Goal: Contribute content: Contribute content

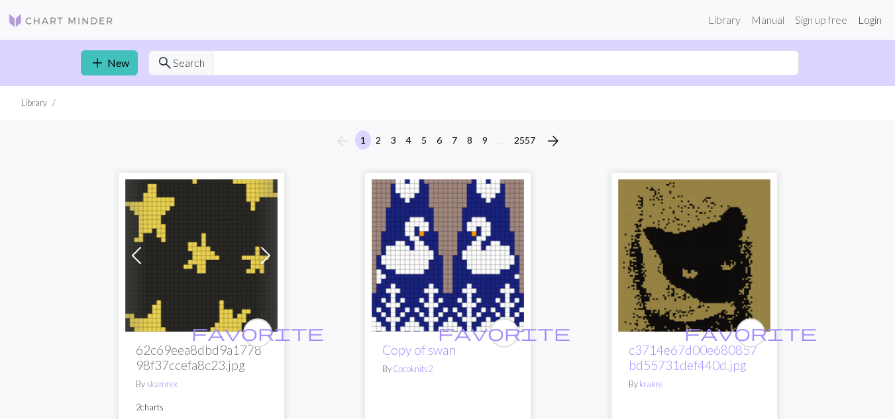
click at [861, 26] on link "Login" at bounding box center [870, 20] width 34 height 26
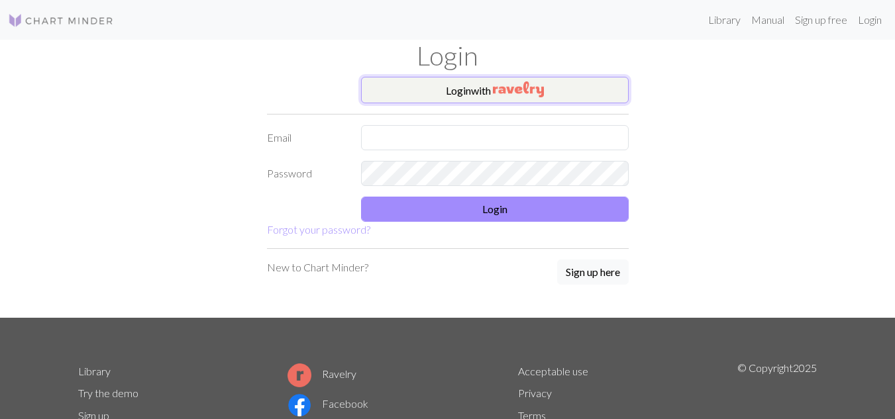
click at [538, 94] on img "button" at bounding box center [518, 89] width 51 height 16
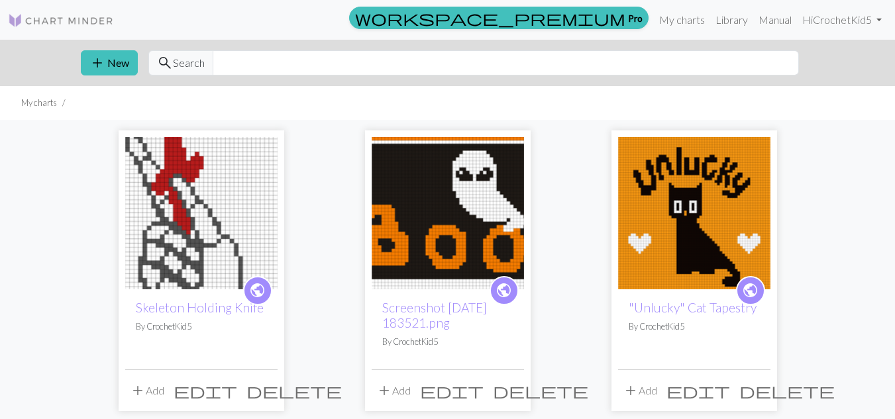
click at [201, 226] on img at bounding box center [201, 213] width 152 height 152
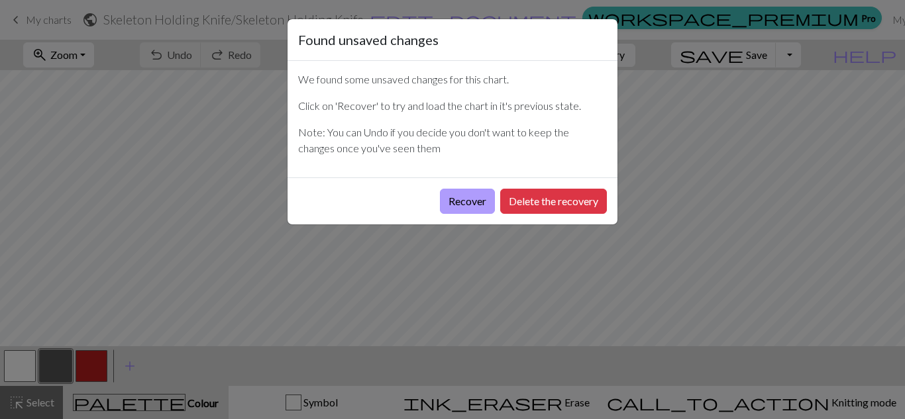
click at [483, 201] on button "Recover" at bounding box center [467, 201] width 55 height 25
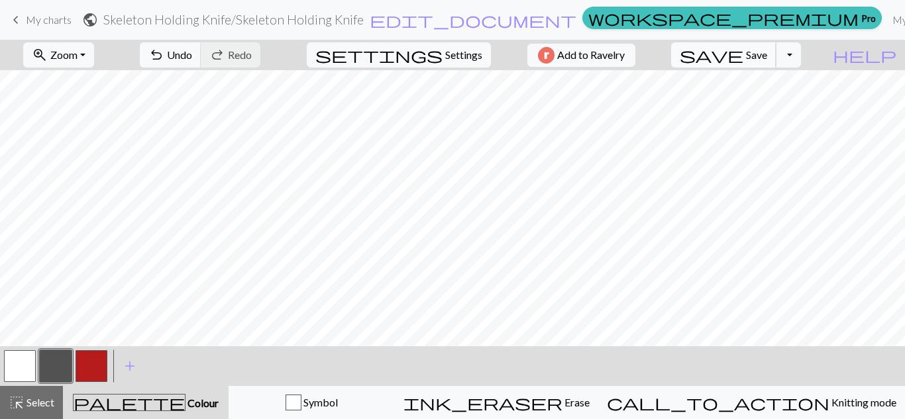
click at [743, 59] on span "save" at bounding box center [712, 55] width 64 height 19
click at [49, 20] on span "My charts" at bounding box center [49, 19] width 46 height 13
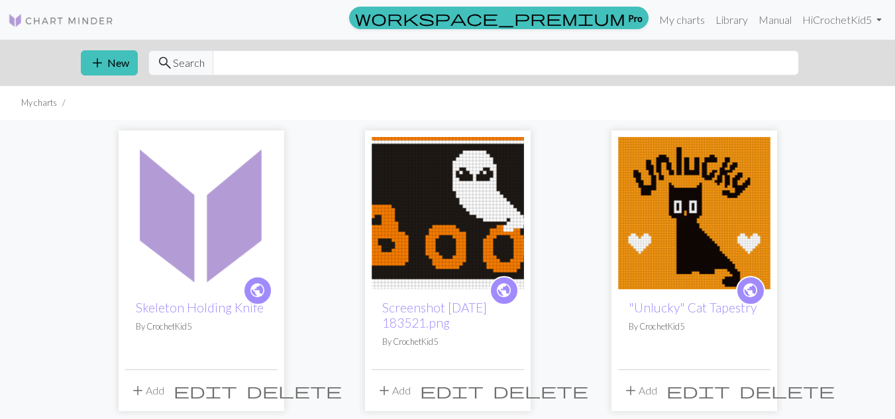
click at [256, 286] on span "public" at bounding box center [257, 290] width 17 height 21
click at [238, 306] on link "Skeleton Holding Knife" at bounding box center [200, 307] width 128 height 15
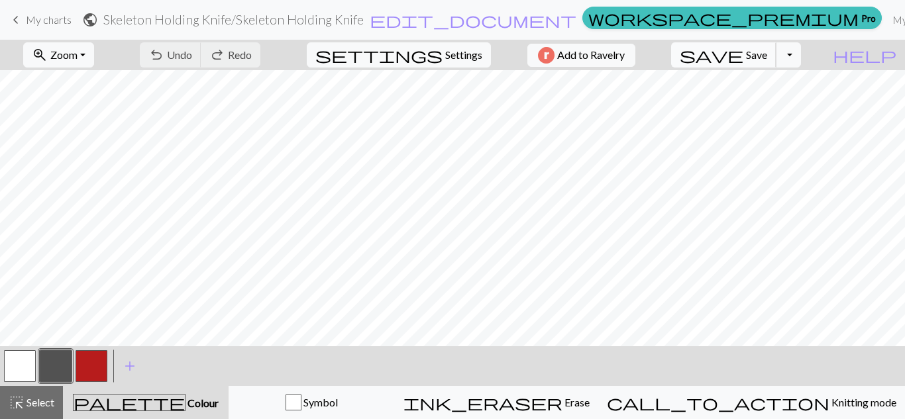
click at [771, 60] on button "save Save Save" at bounding box center [723, 54] width 105 height 25
click at [743, 56] on span "save" at bounding box center [712, 55] width 64 height 19
click at [887, 17] on link "My charts" at bounding box center [915, 20] width 56 height 26
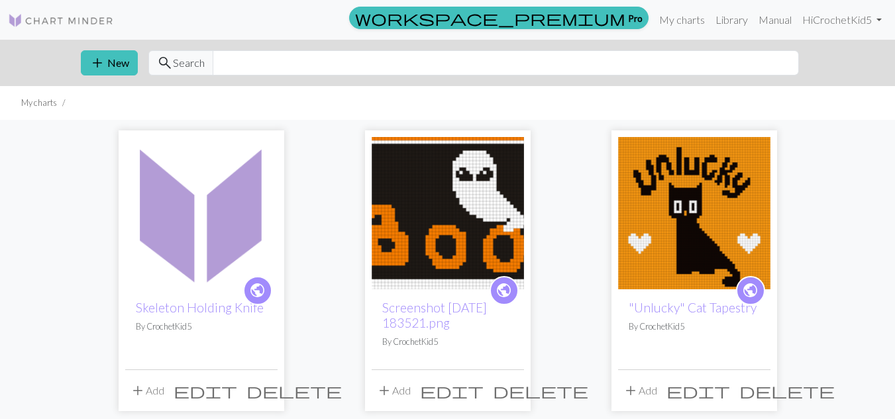
click at [494, 288] on link "public" at bounding box center [504, 290] width 29 height 29
click at [484, 388] on span "edit" at bounding box center [452, 391] width 64 height 19
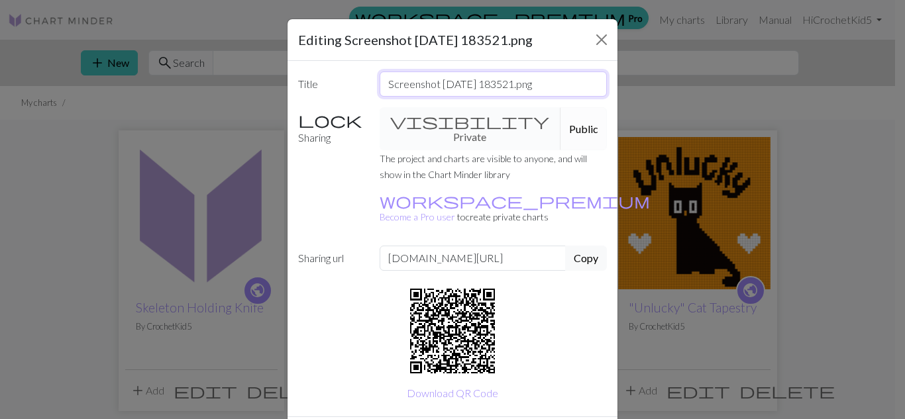
drag, startPoint x: 563, startPoint y: 85, endPoint x: 355, endPoint y: 112, distance: 209.7
click at [355, 112] on div "Title Screenshot 2025-09-16 183521.png Sharing visibility Private Public The pr…" at bounding box center [453, 239] width 330 height 356
type input ""Boo" tapestry for a treat bag"
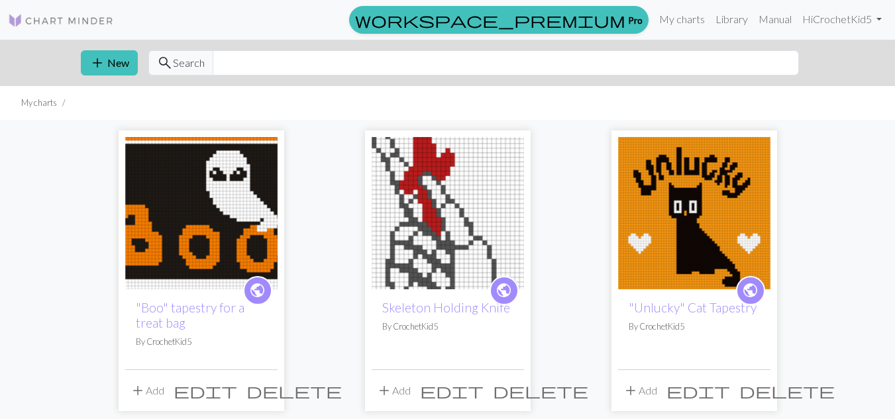
click at [505, 288] on span "public" at bounding box center [504, 290] width 17 height 21
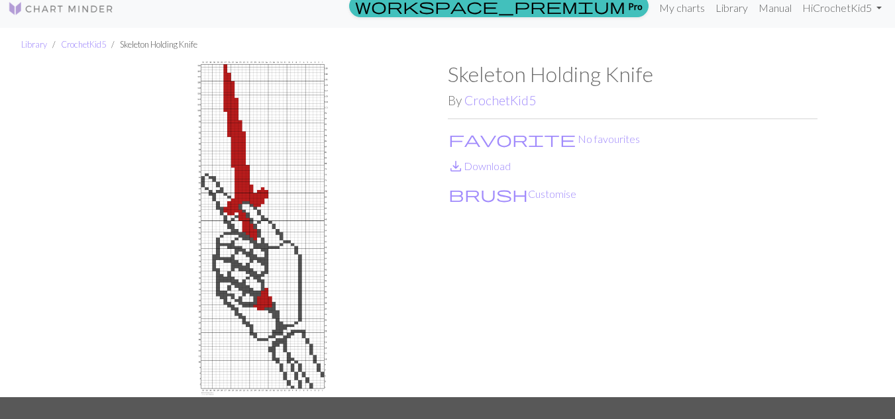
scroll to position [10, 0]
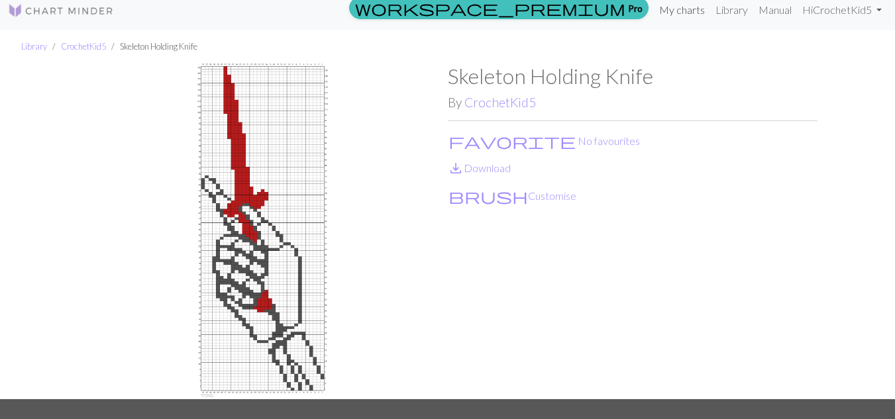
click at [682, 9] on link "My charts" at bounding box center [682, 10] width 56 height 26
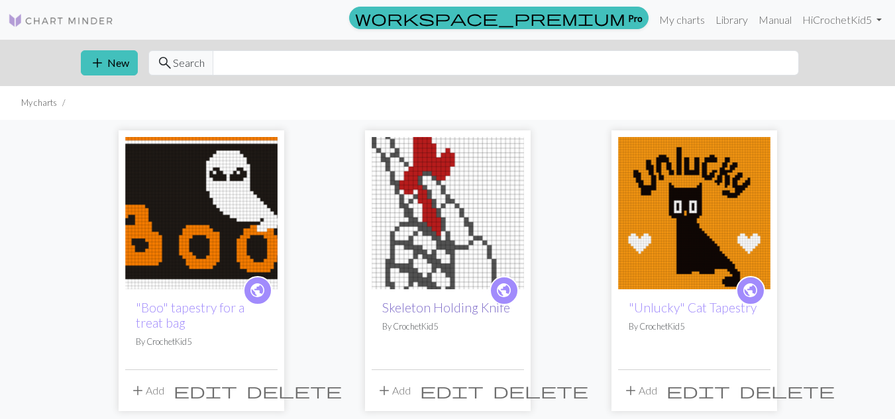
click at [465, 301] on link "Skeleton Holding Knife" at bounding box center [446, 307] width 128 height 15
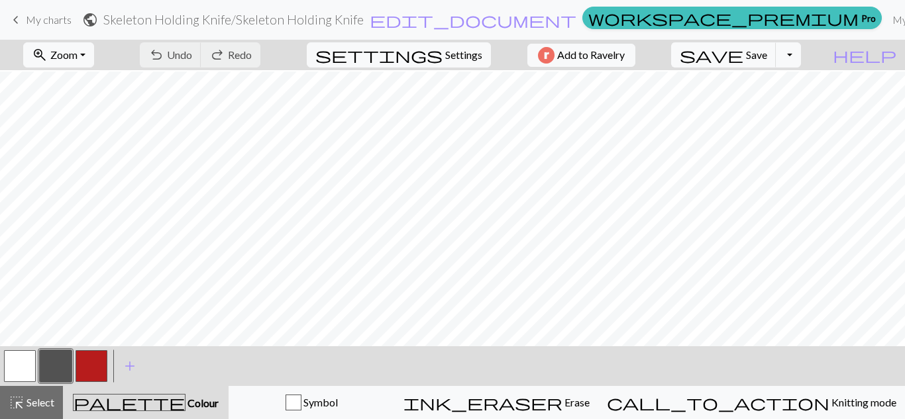
scroll to position [417, 0]
click at [201, 58] on button "undo Undo Undo" at bounding box center [171, 54] width 62 height 25
click at [192, 60] on span "Undo" at bounding box center [179, 54] width 25 height 13
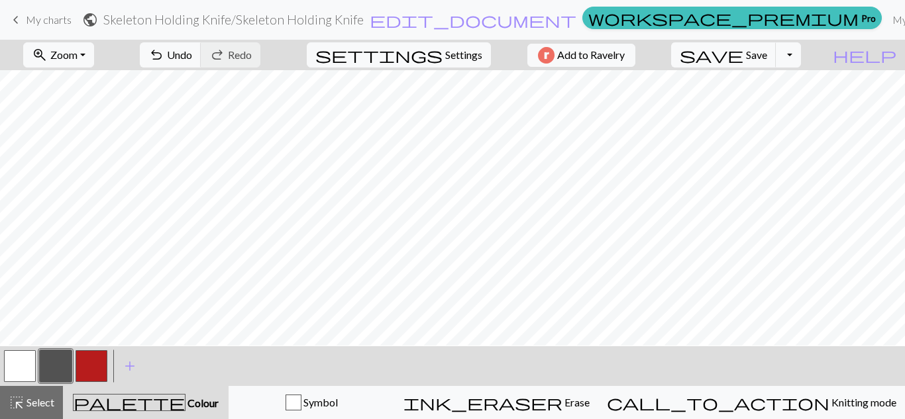
scroll to position [517, 0]
click at [28, 372] on button "button" at bounding box center [20, 366] width 32 height 32
click at [62, 366] on button "button" at bounding box center [56, 366] width 32 height 32
click at [21, 366] on button "button" at bounding box center [20, 366] width 32 height 32
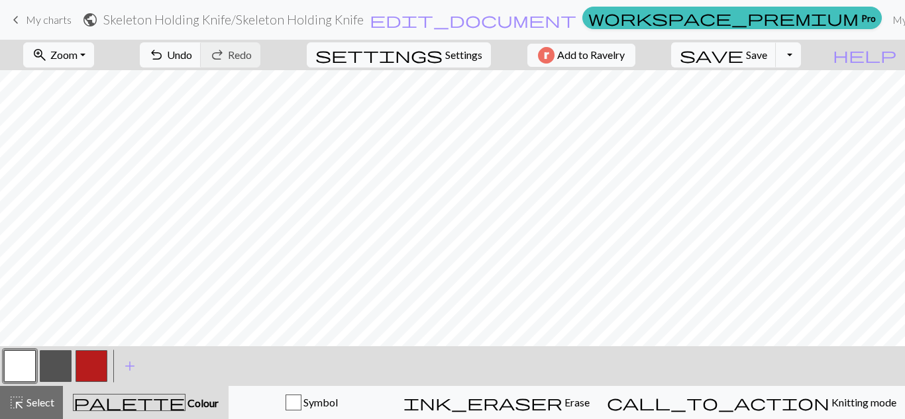
click at [72, 362] on div at bounding box center [56, 366] width 36 height 36
click at [60, 366] on button "button" at bounding box center [56, 366] width 32 height 32
click at [23, 368] on button "button" at bounding box center [20, 366] width 32 height 32
click at [64, 372] on button "button" at bounding box center [56, 366] width 32 height 32
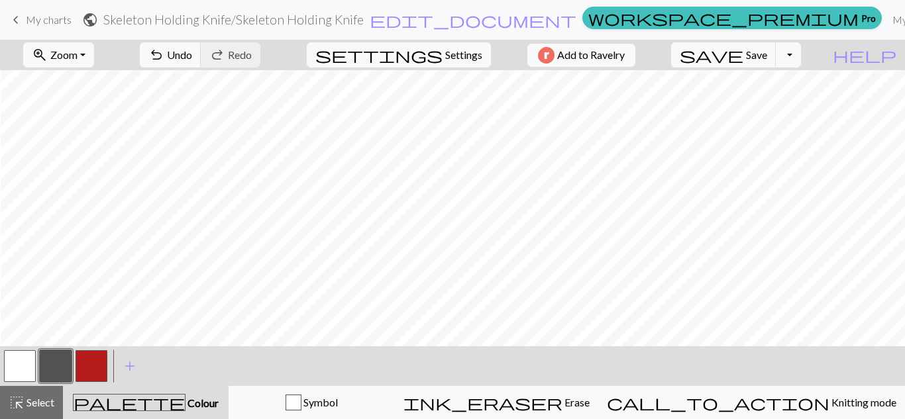
click at [25, 367] on button "button" at bounding box center [20, 366] width 32 height 32
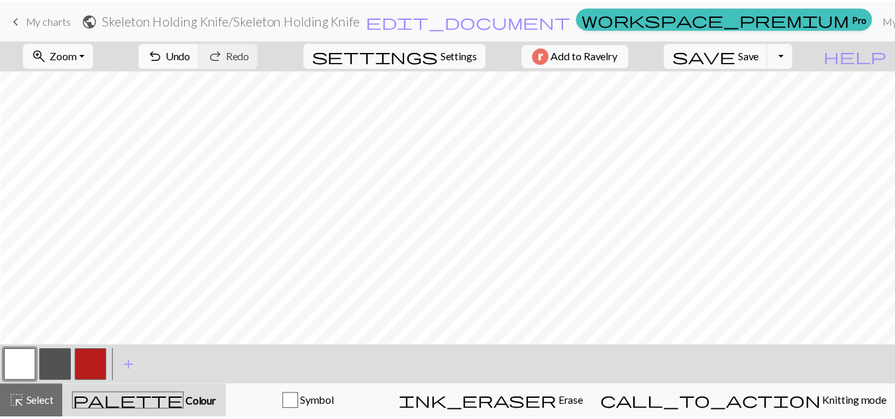
scroll to position [485, 1]
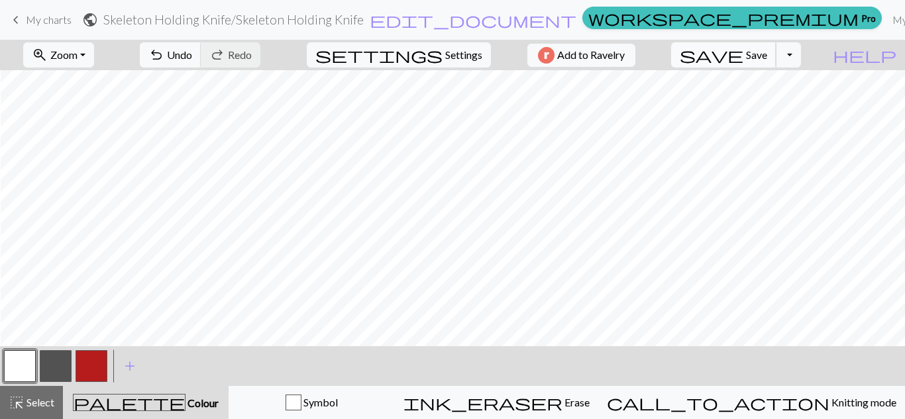
click at [743, 52] on span "save" at bounding box center [712, 55] width 64 height 19
click at [767, 54] on span "Save" at bounding box center [756, 54] width 21 height 13
click at [743, 57] on span "save" at bounding box center [712, 55] width 64 height 19
click at [694, 19] on div "Chart saved" at bounding box center [452, 26] width 905 height 52
click at [887, 19] on link "My charts" at bounding box center [915, 20] width 56 height 26
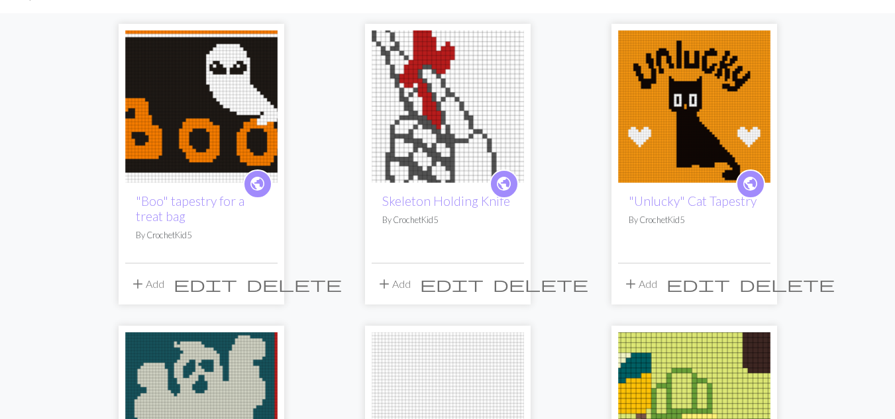
scroll to position [107, 0]
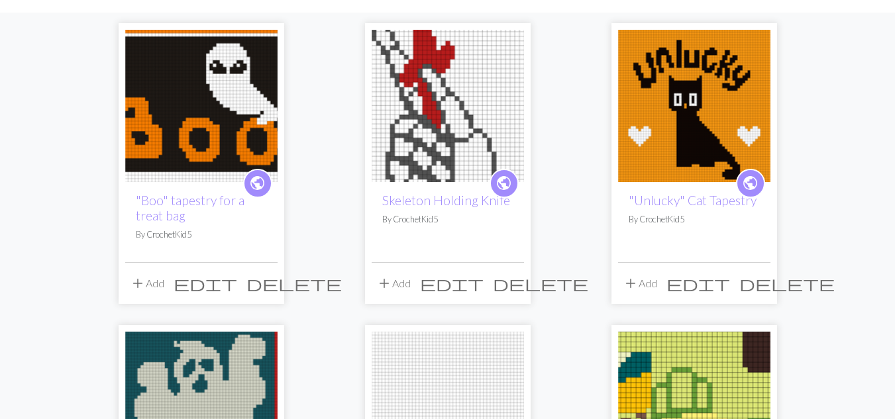
click at [510, 176] on span "public" at bounding box center [504, 183] width 17 height 21
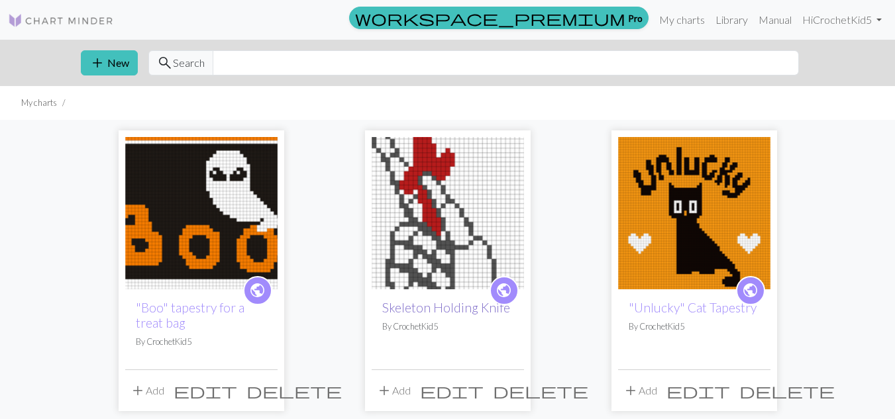
click at [475, 309] on link "Skeleton Holding Knife" at bounding box center [446, 307] width 128 height 15
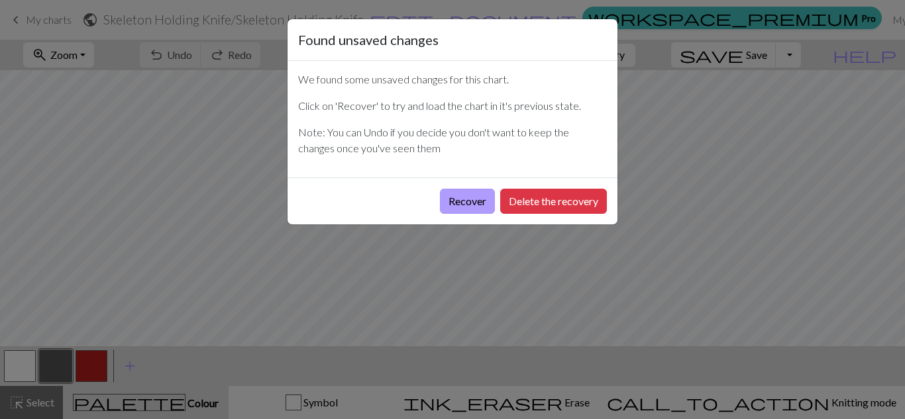
click at [472, 201] on button "Recover" at bounding box center [467, 201] width 55 height 25
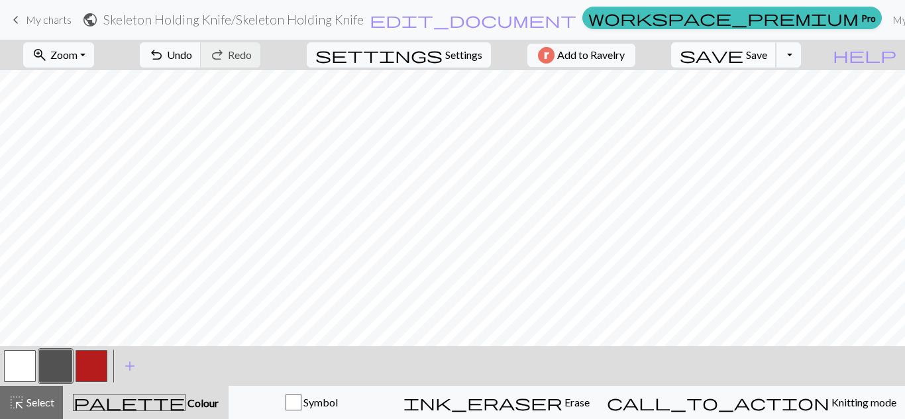
click at [767, 48] on span "Save" at bounding box center [756, 54] width 21 height 13
click at [778, 52] on div "Chart saved" at bounding box center [452, 26] width 905 height 52
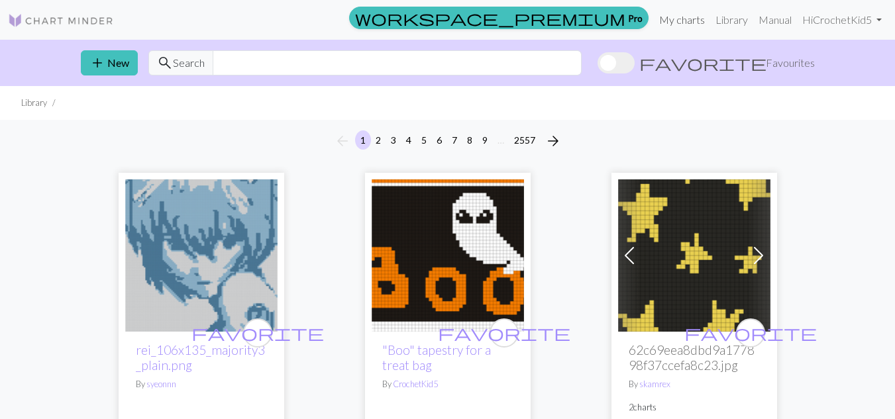
click at [684, 18] on link "My charts" at bounding box center [682, 20] width 56 height 26
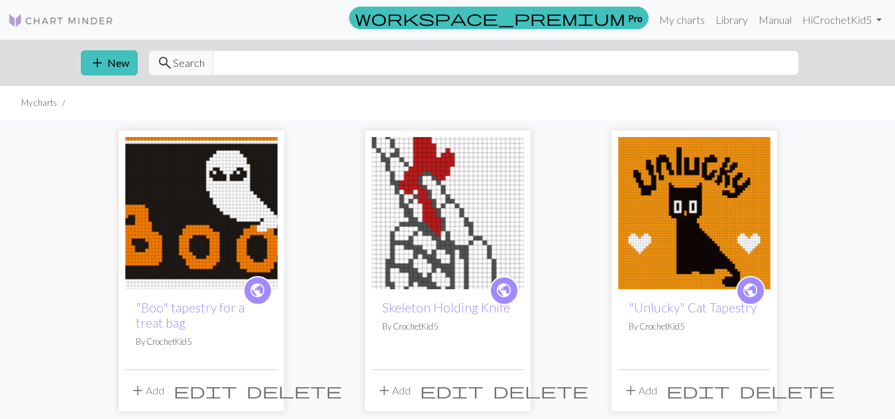
click at [507, 295] on span "public" at bounding box center [504, 290] width 17 height 21
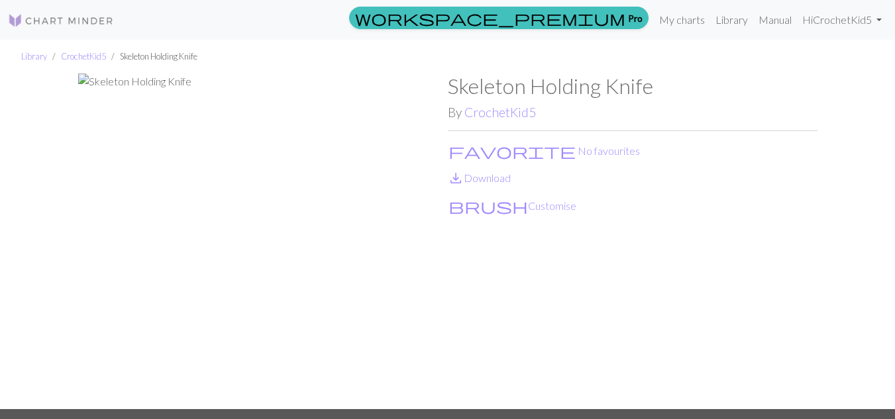
click at [83, 78] on img at bounding box center [263, 241] width 370 height 335
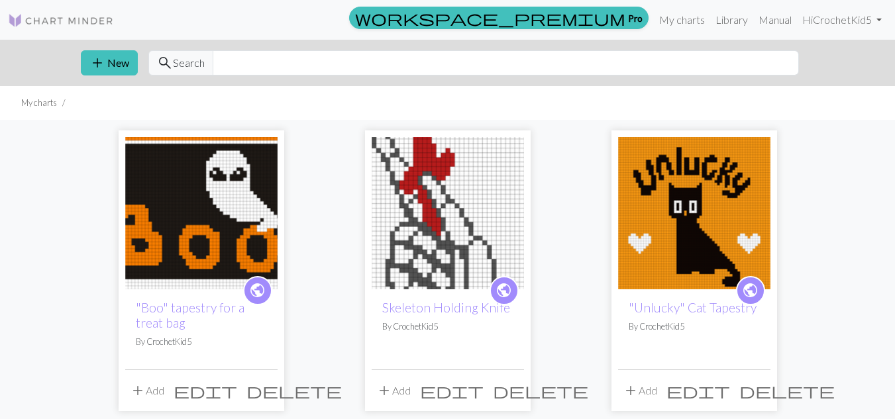
click at [507, 294] on span "public" at bounding box center [504, 290] width 17 height 21
click at [474, 307] on link "Skeleton Holding Knife" at bounding box center [446, 307] width 128 height 15
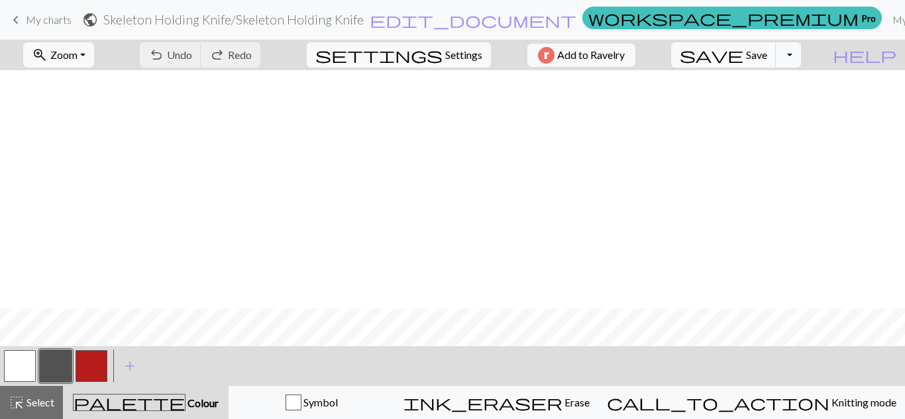
scroll to position [549, 0]
click at [19, 360] on button "button" at bounding box center [20, 366] width 32 height 32
click at [62, 360] on button "button" at bounding box center [56, 366] width 32 height 32
click at [25, 366] on button "button" at bounding box center [20, 366] width 32 height 32
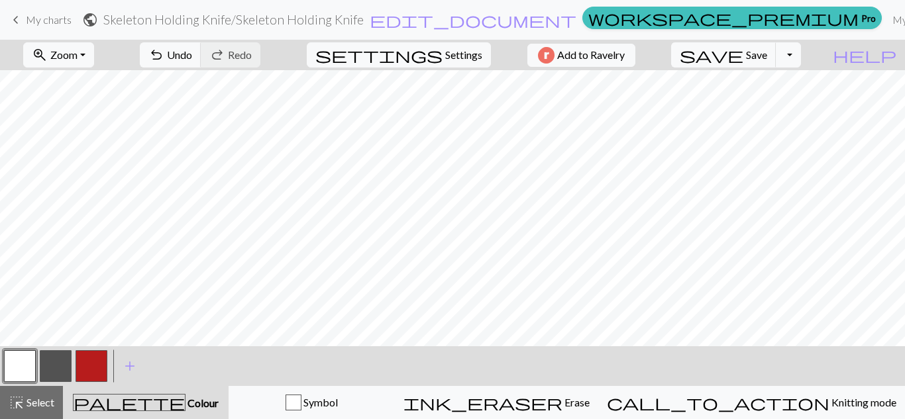
click at [63, 368] on button "button" at bounding box center [56, 366] width 32 height 32
click at [29, 363] on button "button" at bounding box center [20, 366] width 32 height 32
click at [61, 366] on button "button" at bounding box center [56, 366] width 32 height 32
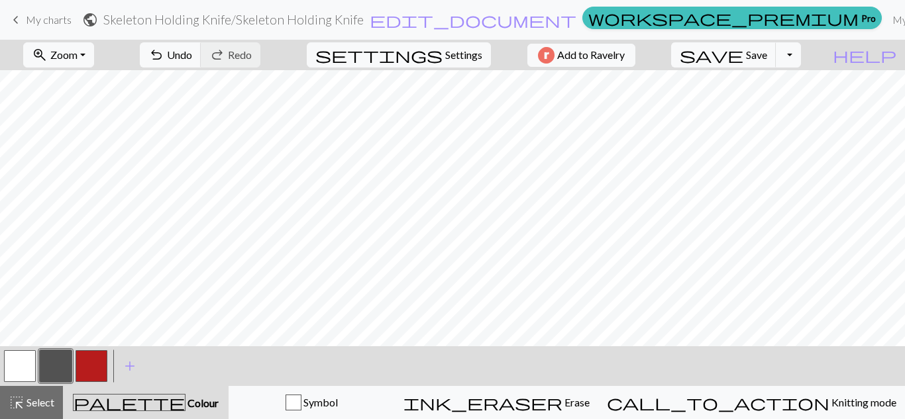
click at [26, 365] on button "button" at bounding box center [20, 366] width 32 height 32
click at [56, 358] on button "button" at bounding box center [56, 366] width 32 height 32
click at [16, 368] on button "button" at bounding box center [20, 366] width 32 height 32
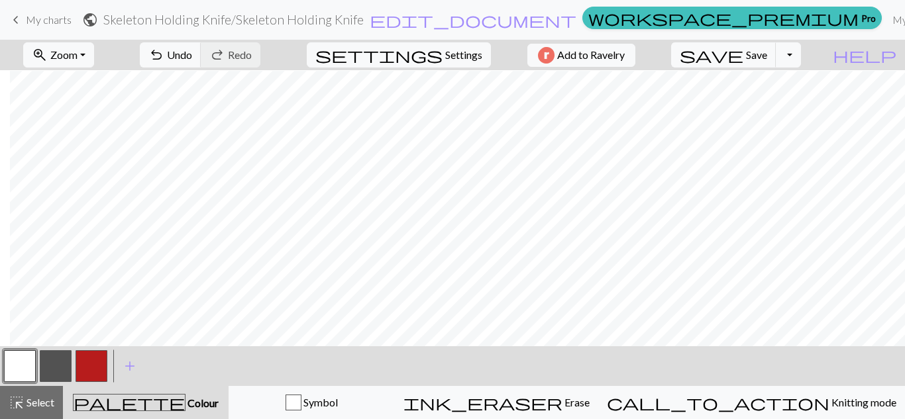
scroll to position [532, 10]
click at [743, 53] on span "save" at bounding box center [712, 55] width 64 height 19
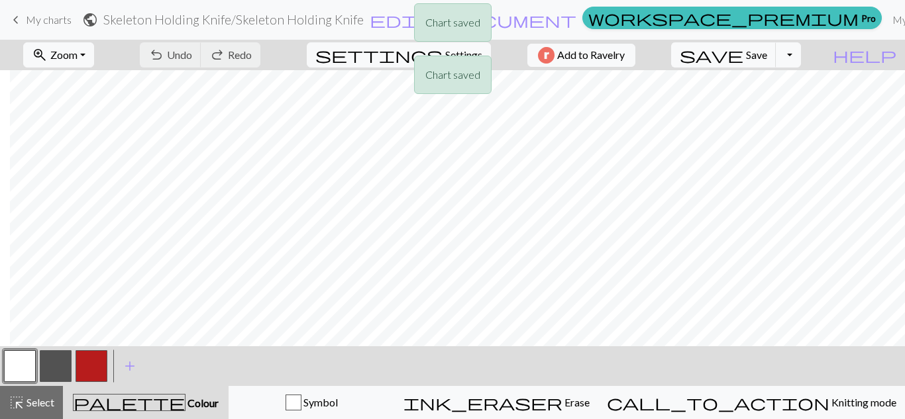
click at [766, 56] on div "Chart saved Chart saved" at bounding box center [452, 52] width 905 height 105
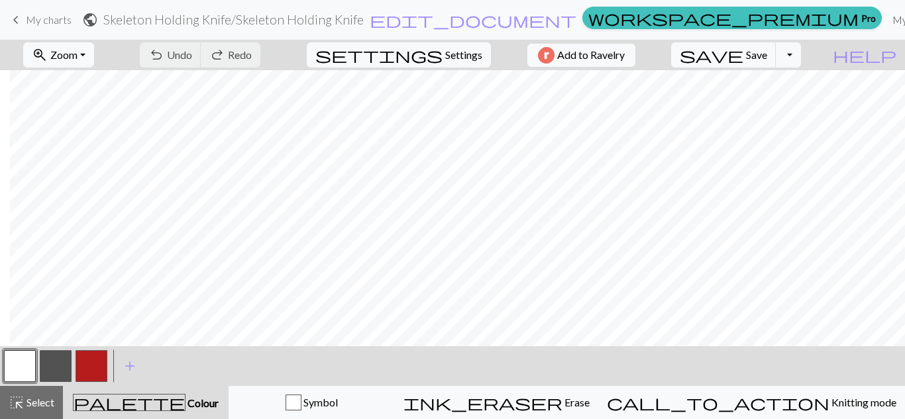
click at [887, 22] on link "My charts" at bounding box center [915, 20] width 56 height 26
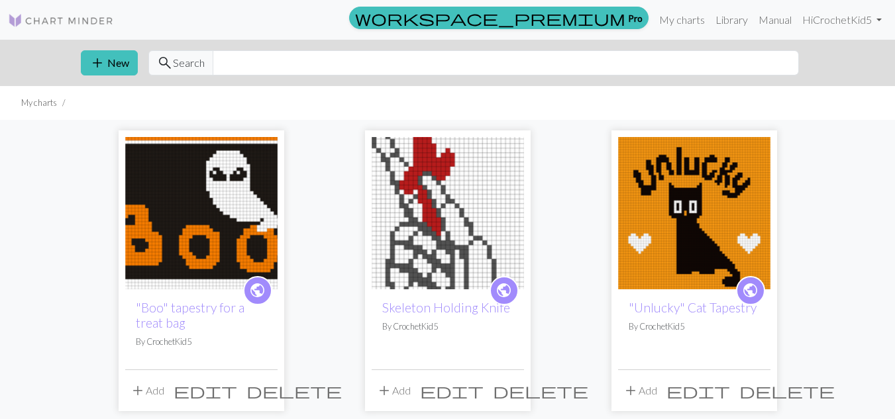
click at [503, 286] on span "public" at bounding box center [504, 290] width 17 height 21
click at [450, 310] on link "Skeleton Holding Knife" at bounding box center [446, 307] width 128 height 15
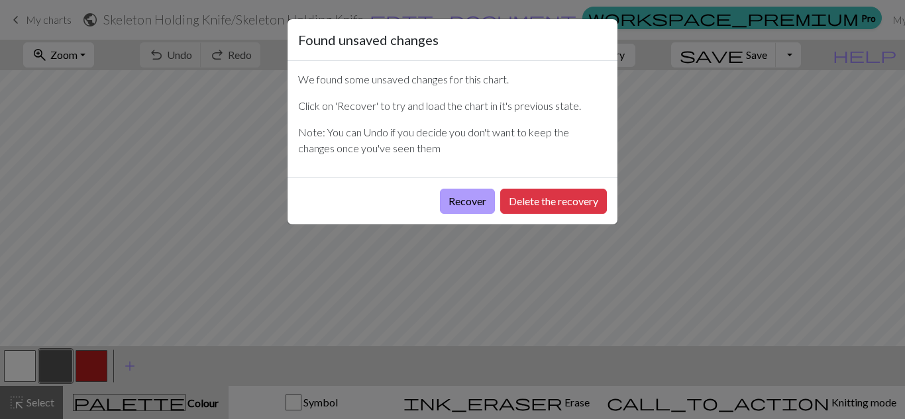
click at [455, 205] on button "Recover" at bounding box center [467, 201] width 55 height 25
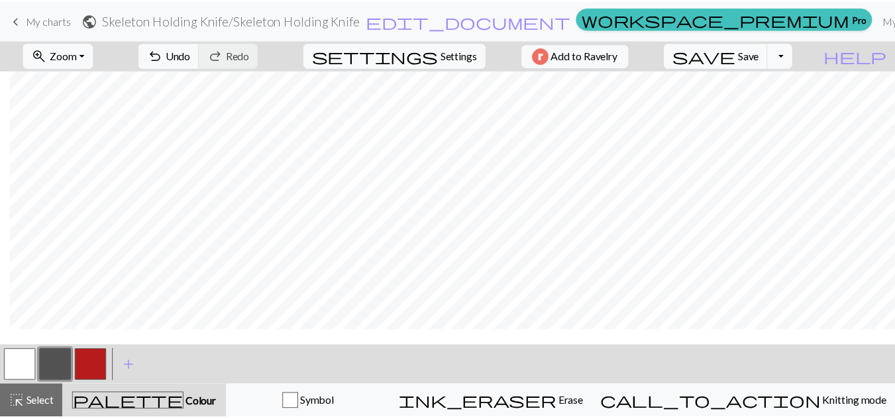
scroll to position [1137, 10]
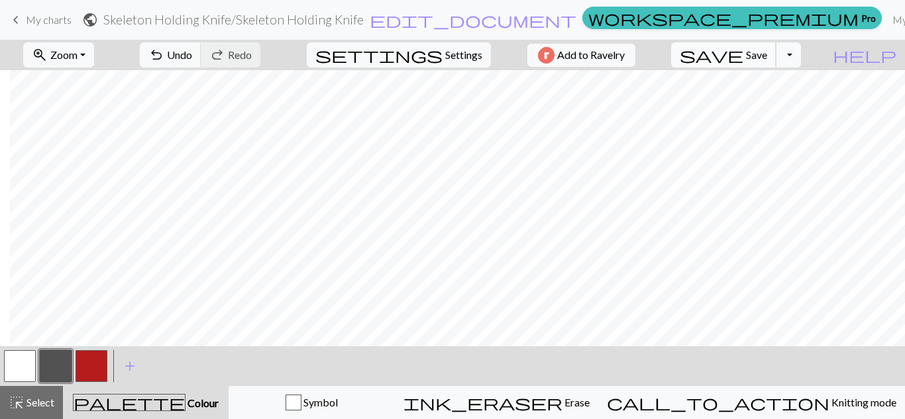
click at [767, 56] on span "Save" at bounding box center [756, 54] width 21 height 13
click at [746, 23] on div "Chart saved" at bounding box center [452, 26] width 905 height 52
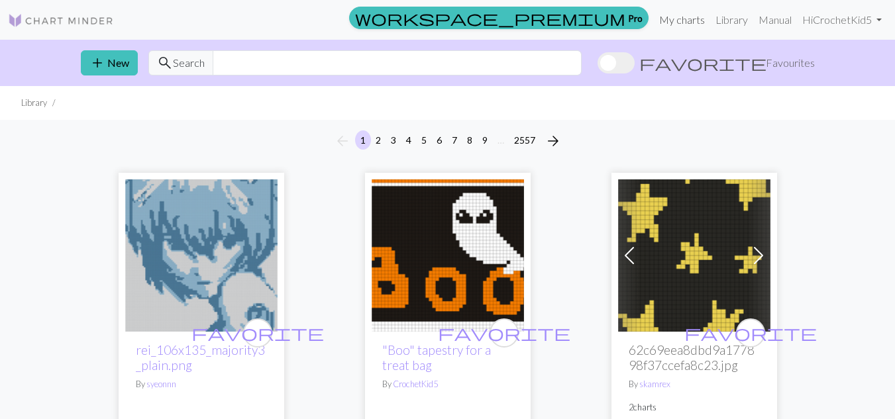
click at [676, 22] on link "My charts" at bounding box center [682, 20] width 56 height 26
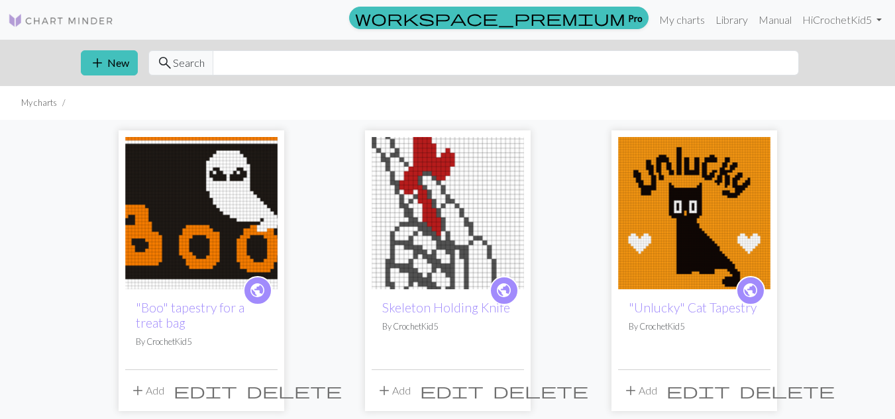
click at [503, 291] on span "public" at bounding box center [504, 290] width 17 height 21
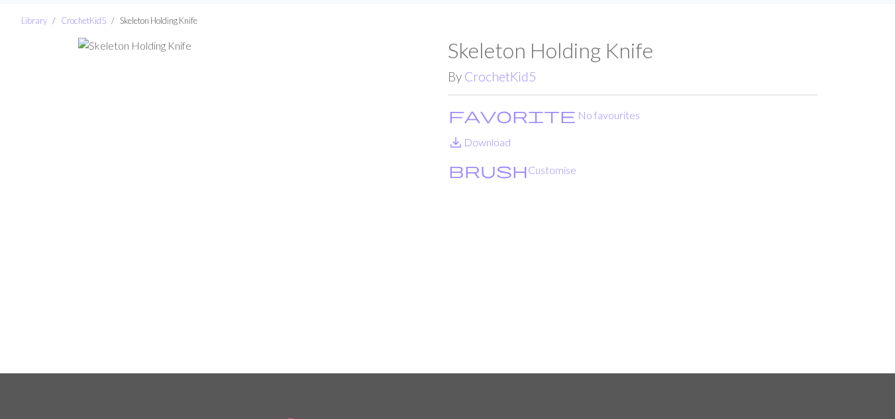
scroll to position [38, 0]
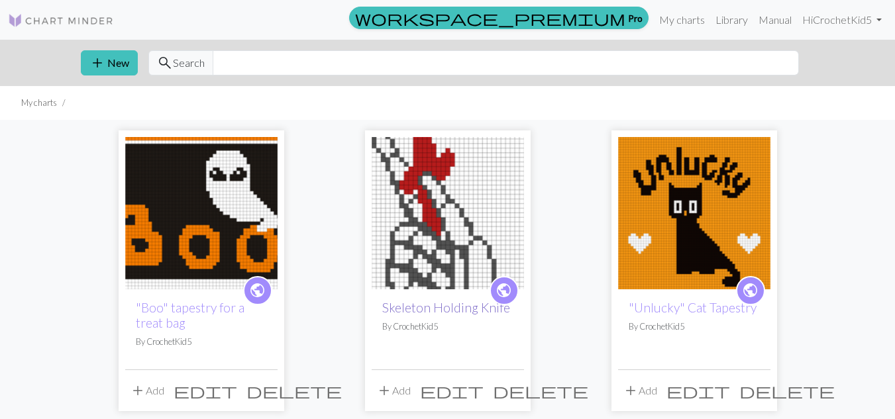
click at [447, 309] on link "Skeleton Holding Knife" at bounding box center [446, 307] width 128 height 15
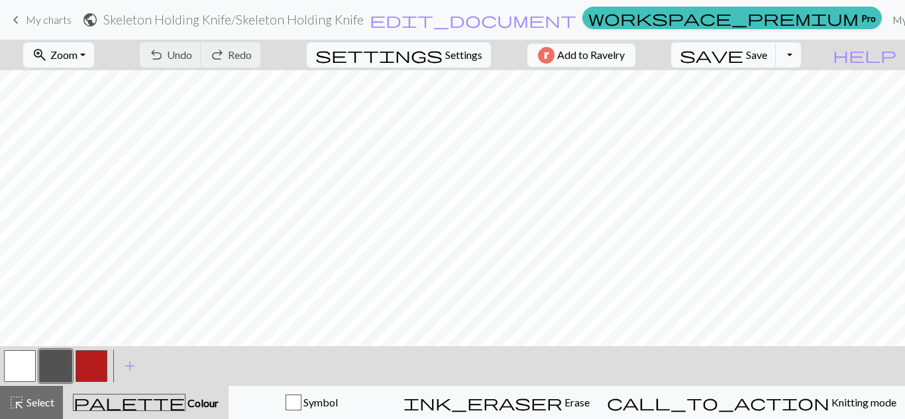
click at [887, 25] on link "My charts" at bounding box center [915, 20] width 56 height 26
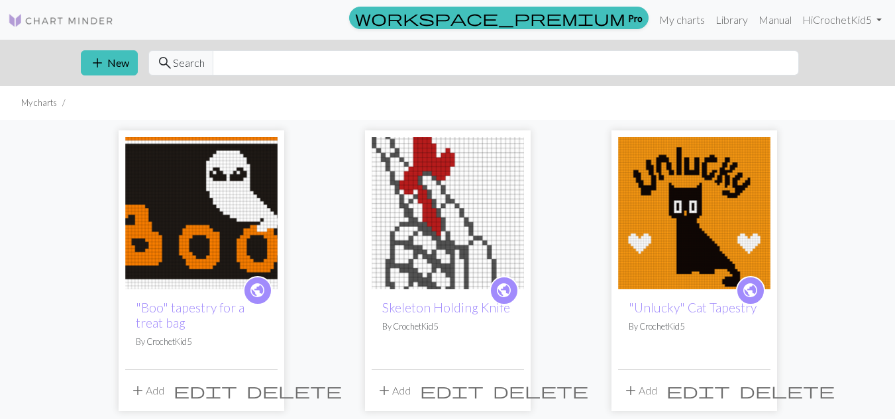
click at [503, 291] on span "public" at bounding box center [504, 290] width 17 height 21
click at [462, 311] on link "Skeleton Holding Knife" at bounding box center [446, 307] width 128 height 15
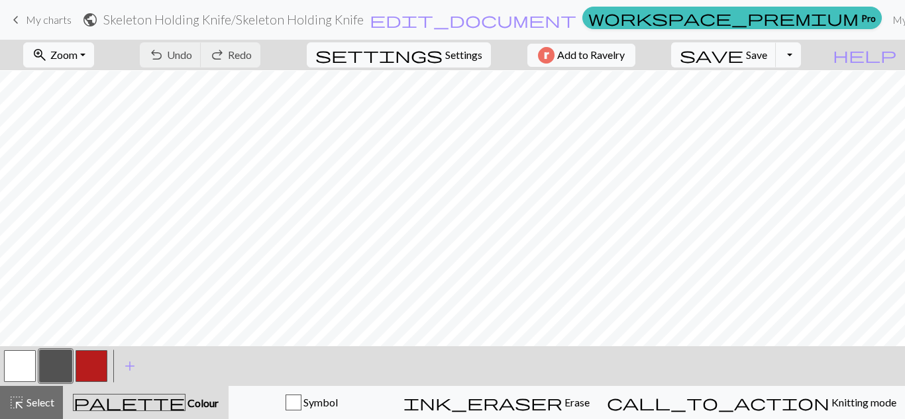
scroll to position [783, 0]
click at [17, 367] on button "button" at bounding box center [20, 366] width 32 height 32
click at [62, 372] on button "button" at bounding box center [56, 366] width 32 height 32
click at [17, 372] on button "button" at bounding box center [20, 366] width 32 height 32
click at [56, 360] on button "button" at bounding box center [56, 366] width 32 height 32
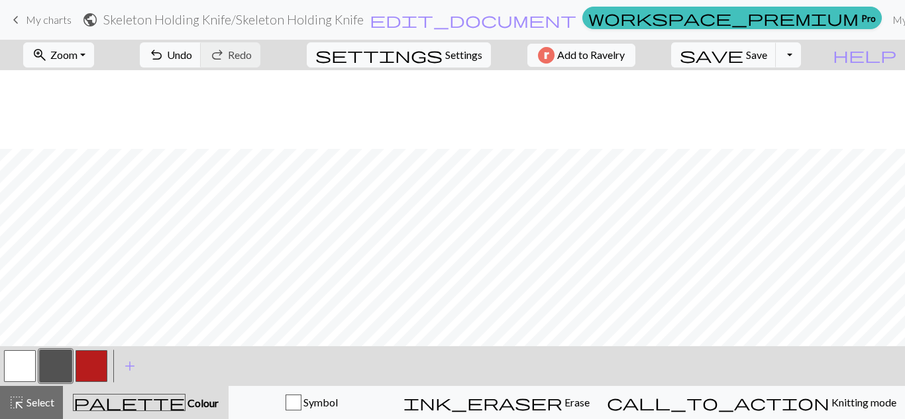
scroll to position [611, 0]
click at [19, 359] on button "button" at bounding box center [20, 366] width 32 height 32
click at [56, 362] on button "button" at bounding box center [56, 366] width 32 height 32
click at [25, 372] on button "button" at bounding box center [20, 366] width 32 height 32
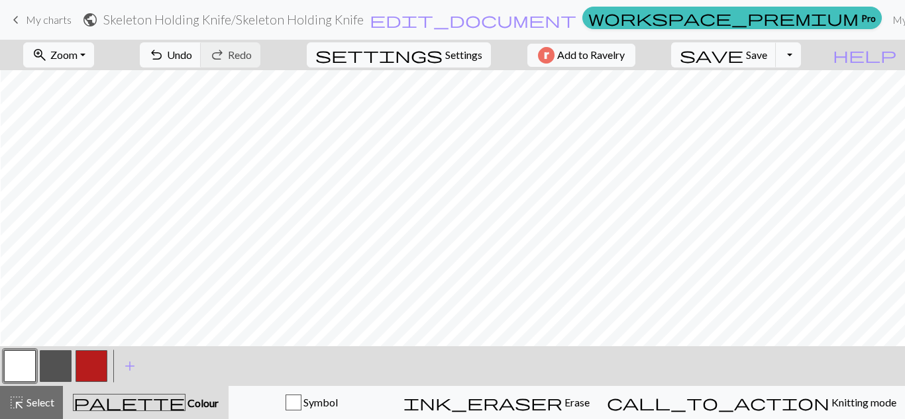
click at [52, 368] on button "button" at bounding box center [56, 366] width 32 height 32
click at [743, 58] on span "save" at bounding box center [712, 55] width 64 height 19
click at [887, 21] on link "My charts" at bounding box center [915, 20] width 56 height 26
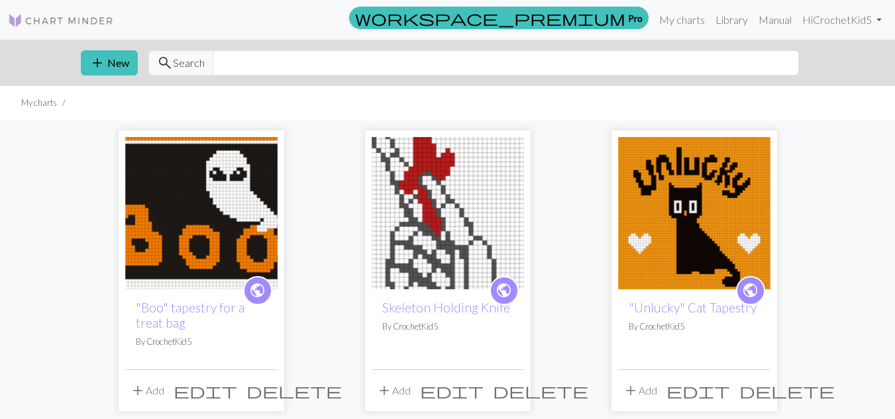
click at [507, 286] on span "public" at bounding box center [504, 290] width 17 height 21
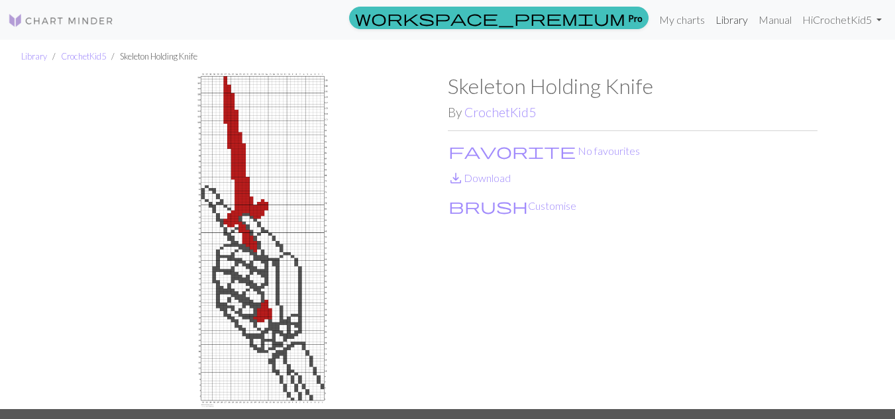
click at [725, 21] on link "Library" at bounding box center [731, 20] width 43 height 26
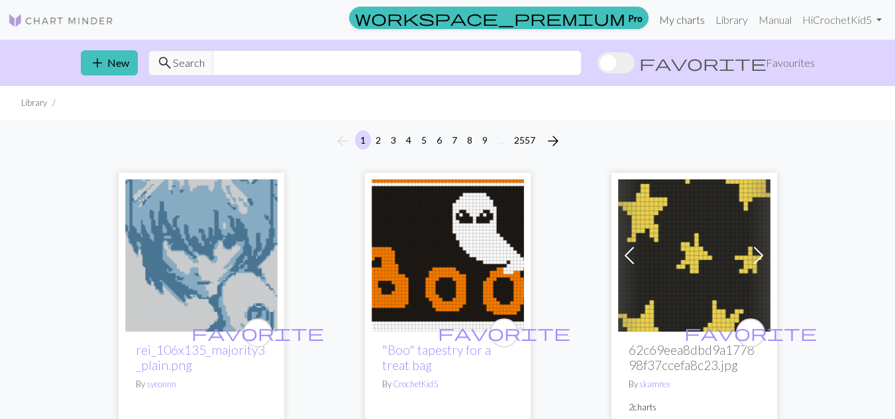
click at [685, 15] on link "My charts" at bounding box center [682, 20] width 56 height 26
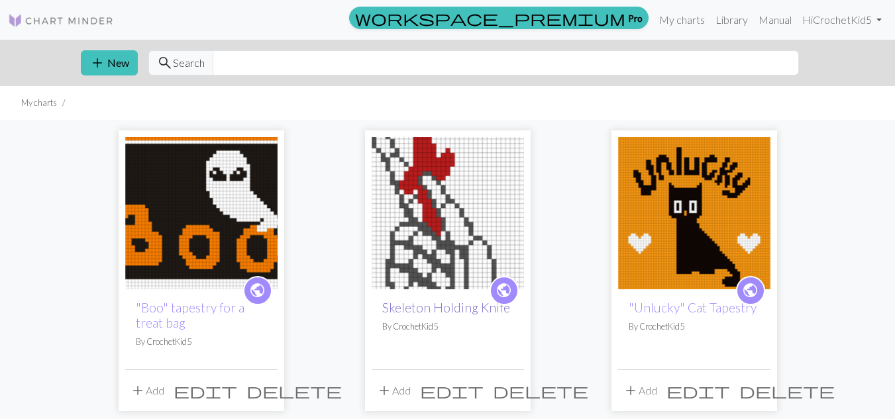
click at [487, 309] on link "Skeleton Holding Knife" at bounding box center [446, 307] width 128 height 15
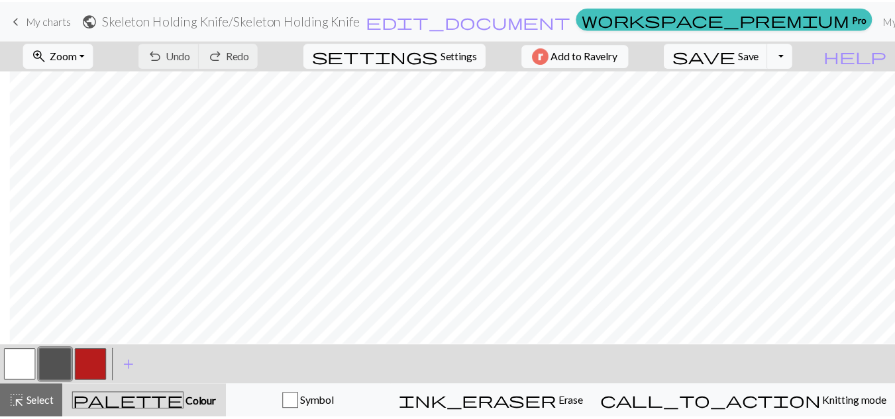
scroll to position [707, 10]
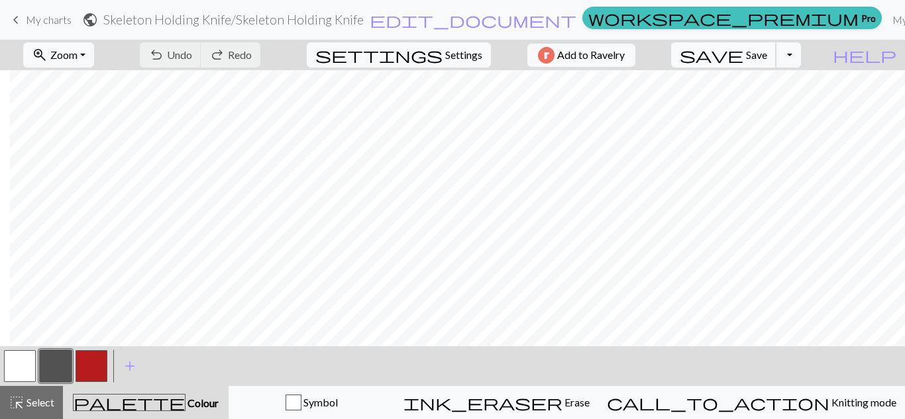
click at [767, 50] on span "Save" at bounding box center [756, 54] width 21 height 13
click at [692, 19] on div "Chart saved" at bounding box center [452, 26] width 905 height 52
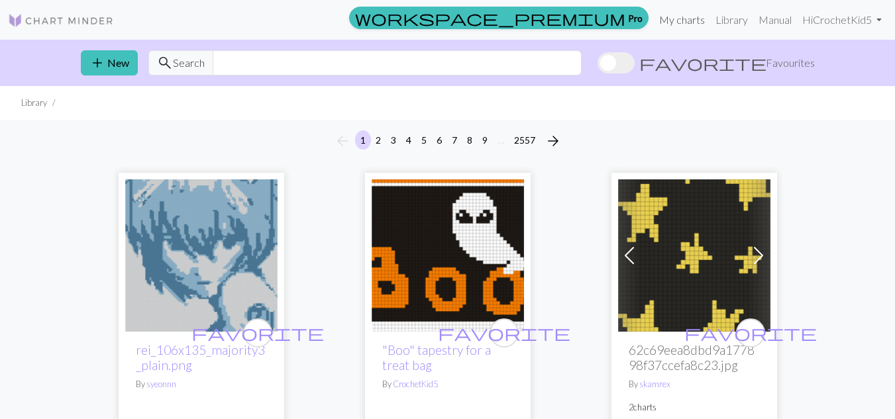
click at [688, 22] on link "My charts" at bounding box center [682, 20] width 56 height 26
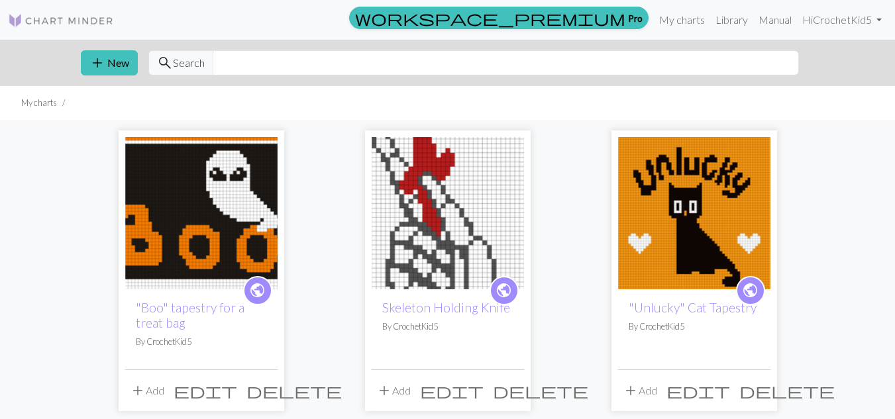
click at [504, 297] on span "public" at bounding box center [504, 290] width 17 height 21
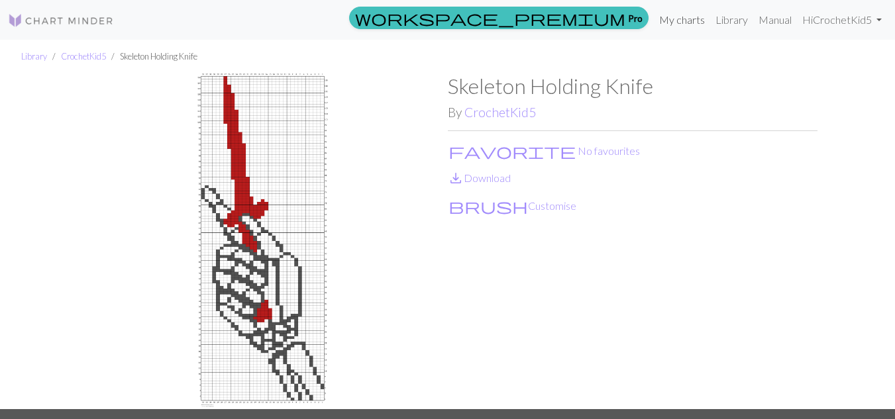
click at [672, 21] on link "My charts" at bounding box center [682, 20] width 56 height 26
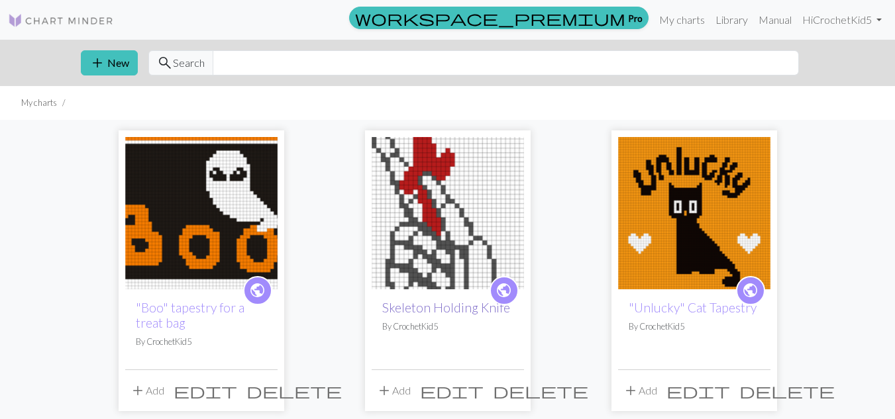
click at [486, 305] on link "Skeleton Holding Knife" at bounding box center [446, 307] width 128 height 15
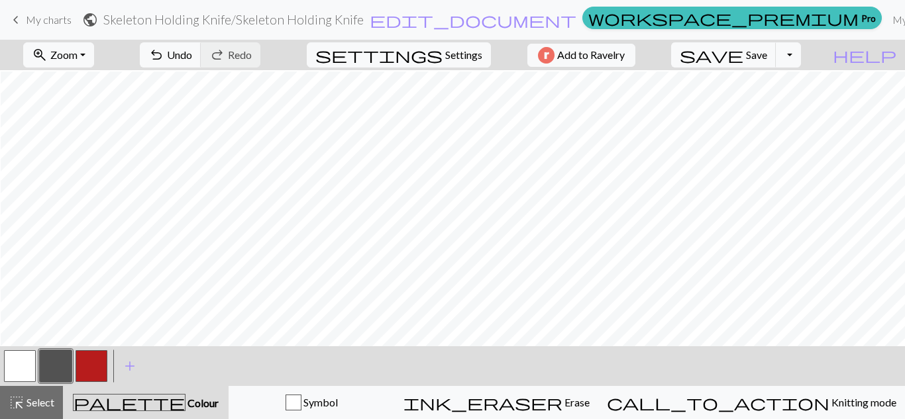
scroll to position [496, 1]
click at [32, 368] on button "button" at bounding box center [20, 366] width 32 height 32
click at [743, 54] on span "save" at bounding box center [712, 55] width 64 height 19
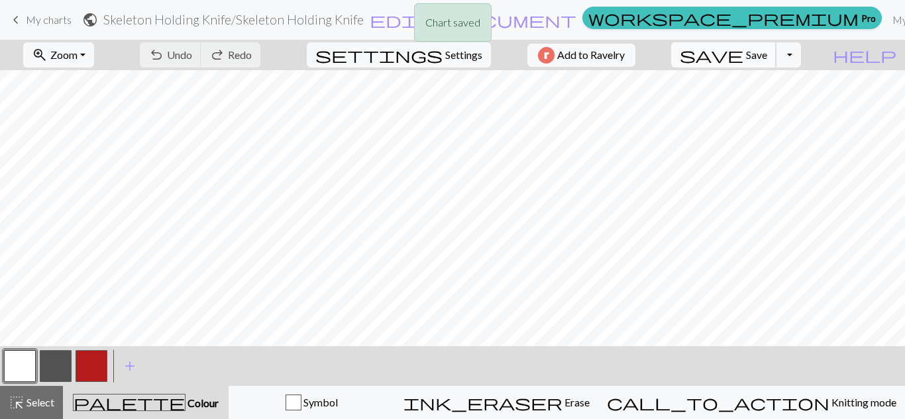
click at [767, 56] on span "Save" at bounding box center [756, 54] width 21 height 13
click at [774, 56] on body "This website uses cookies to ensure you get the best experience on our website.…" at bounding box center [452, 209] width 905 height 419
click at [774, 56] on div "Chart saved Chart saved" at bounding box center [452, 52] width 905 height 105
click at [771, 59] on button "save Save Save" at bounding box center [723, 54] width 105 height 25
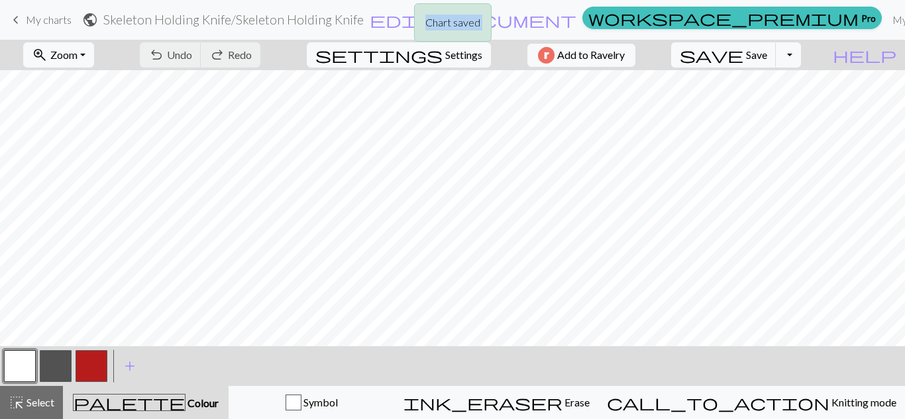
click at [729, 21] on div "Chart saved" at bounding box center [452, 26] width 905 height 52
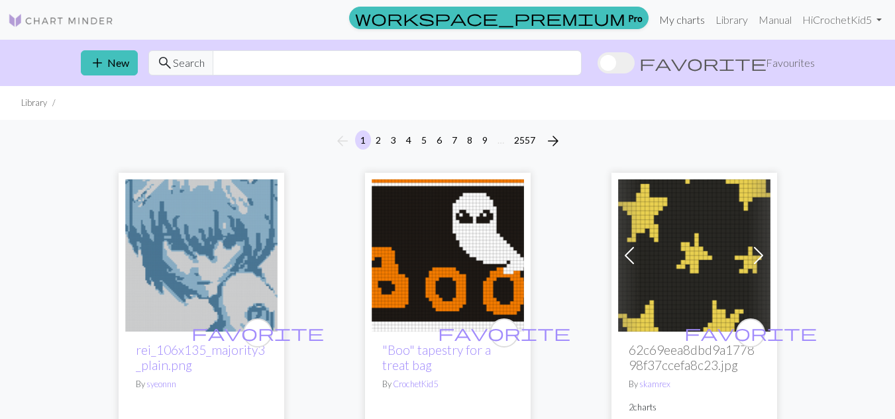
click at [694, 19] on link "My charts" at bounding box center [682, 20] width 56 height 26
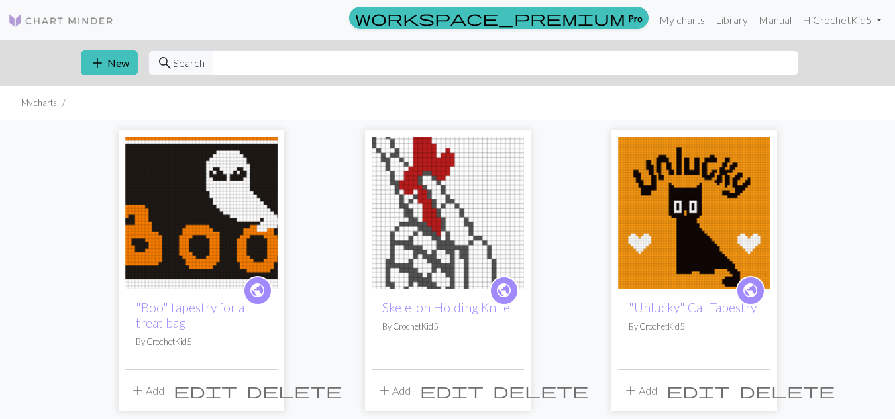
click at [505, 284] on span "public" at bounding box center [504, 290] width 17 height 21
click at [462, 307] on link "Skeleton Holding Knife" at bounding box center [446, 307] width 128 height 15
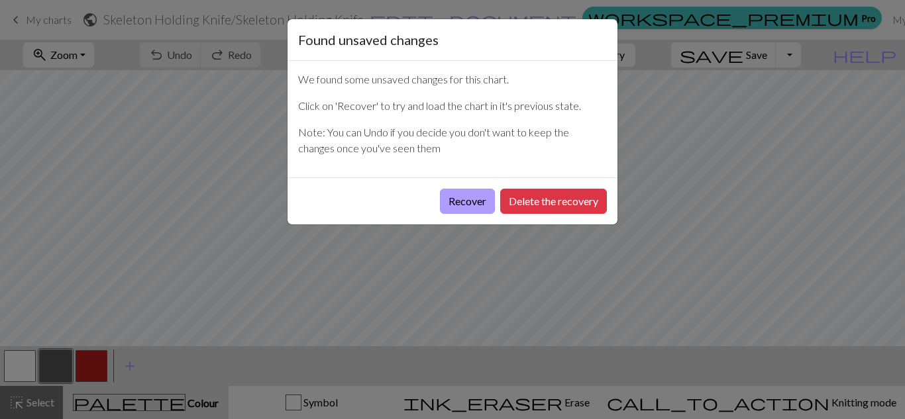
click at [465, 207] on button "Recover" at bounding box center [467, 201] width 55 height 25
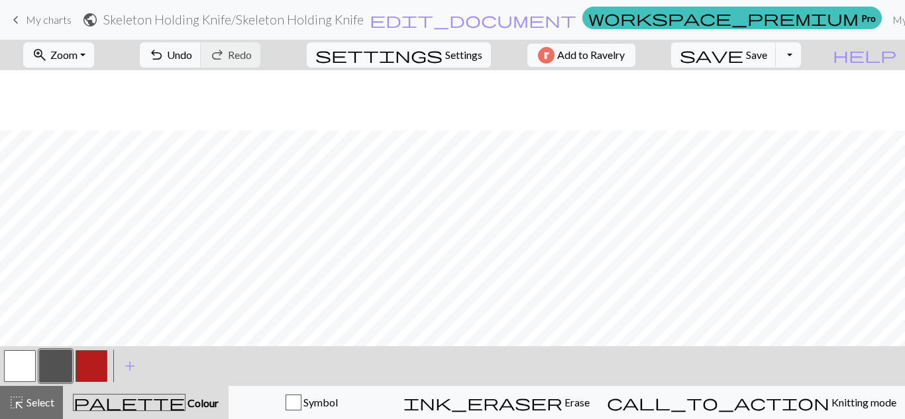
scroll to position [598, 0]
click at [22, 376] on button "button" at bounding box center [20, 366] width 32 height 32
click at [55, 370] on button "button" at bounding box center [56, 366] width 32 height 32
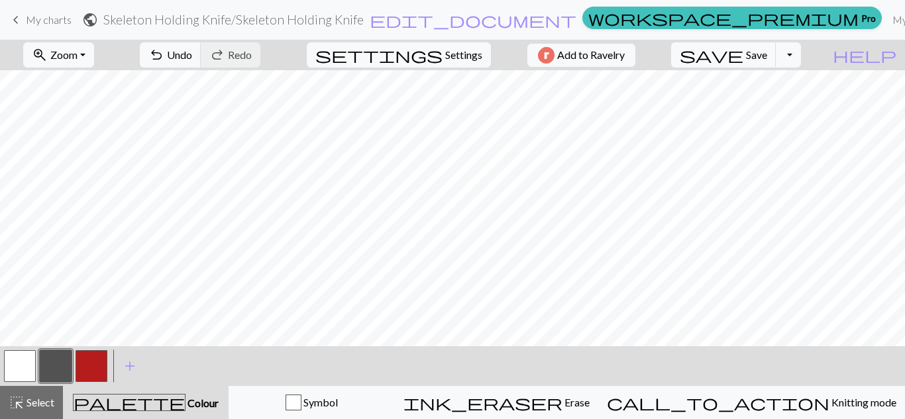
click at [25, 362] on button "button" at bounding box center [20, 366] width 32 height 32
click at [63, 360] on button "button" at bounding box center [56, 366] width 32 height 32
click at [767, 53] on span "Save" at bounding box center [756, 54] width 21 height 13
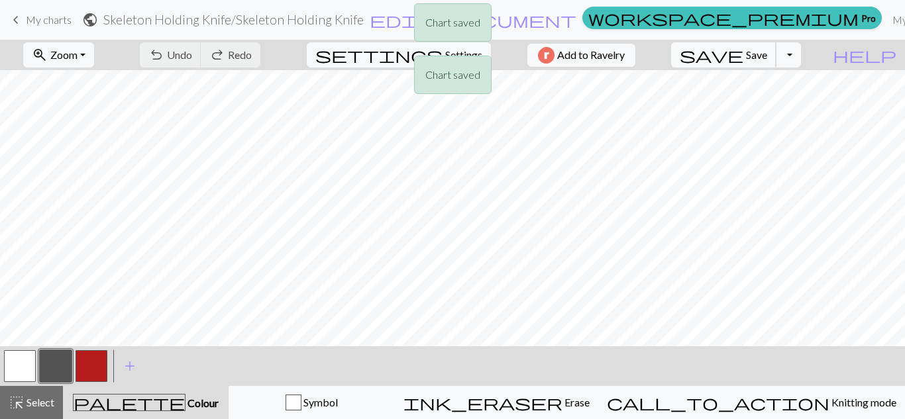
click at [774, 53] on div "Chart saved Chart saved" at bounding box center [452, 52] width 905 height 105
click at [767, 53] on span "Save" at bounding box center [756, 54] width 21 height 13
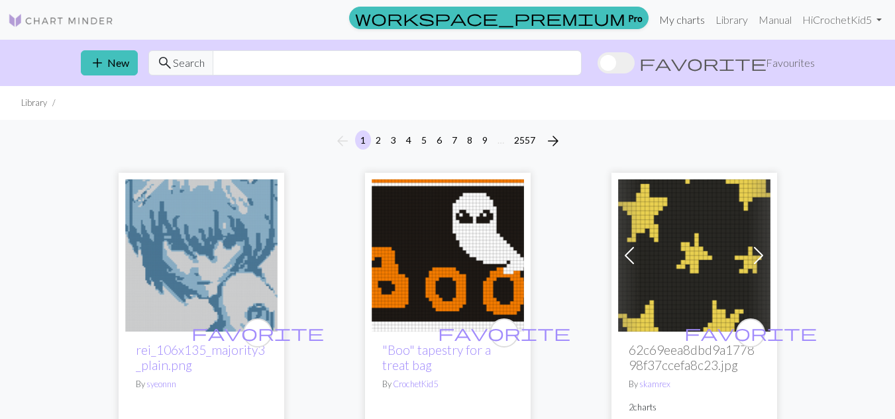
click at [682, 24] on link "My charts" at bounding box center [682, 20] width 56 height 26
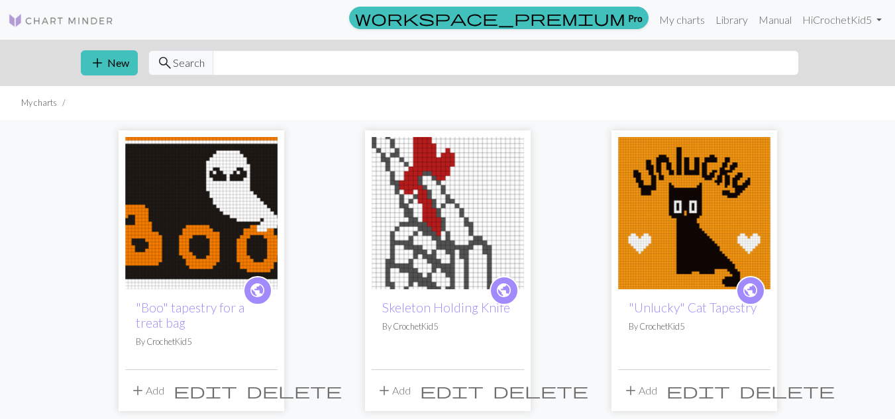
click at [502, 293] on span "public" at bounding box center [504, 290] width 17 height 21
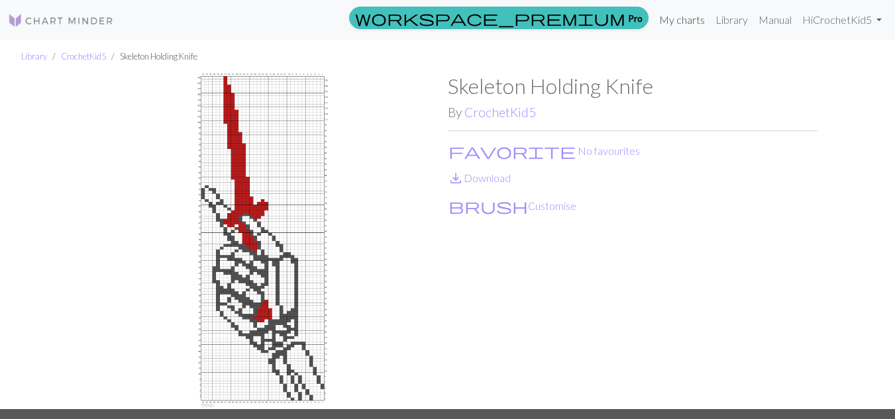
click at [674, 21] on link "My charts" at bounding box center [682, 20] width 56 height 26
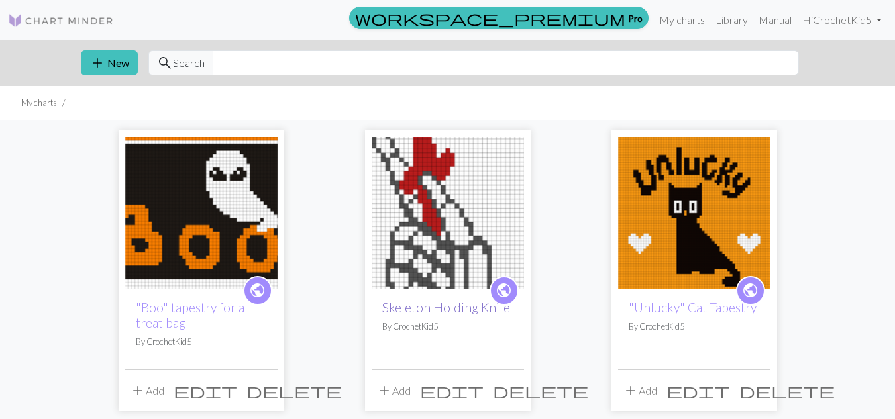
click at [478, 301] on link "Skeleton Holding Knife" at bounding box center [446, 307] width 128 height 15
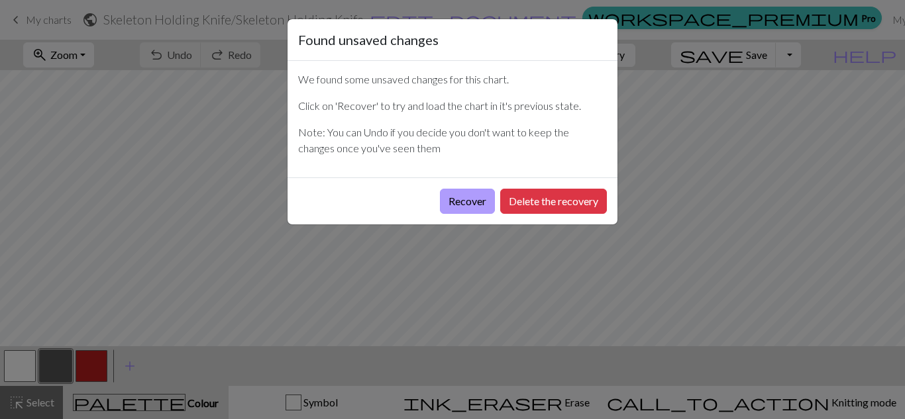
click at [449, 198] on button "Recover" at bounding box center [467, 201] width 55 height 25
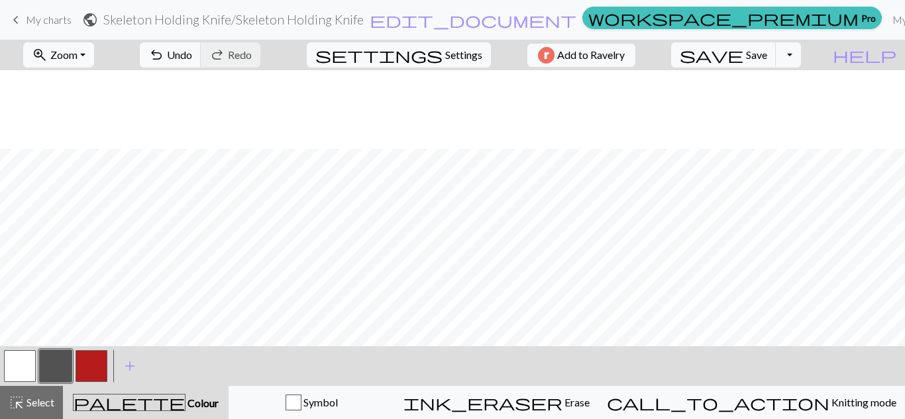
scroll to position [923, 0]
click at [101, 356] on button "button" at bounding box center [92, 366] width 32 height 32
click at [58, 369] on button "button" at bounding box center [56, 366] width 32 height 32
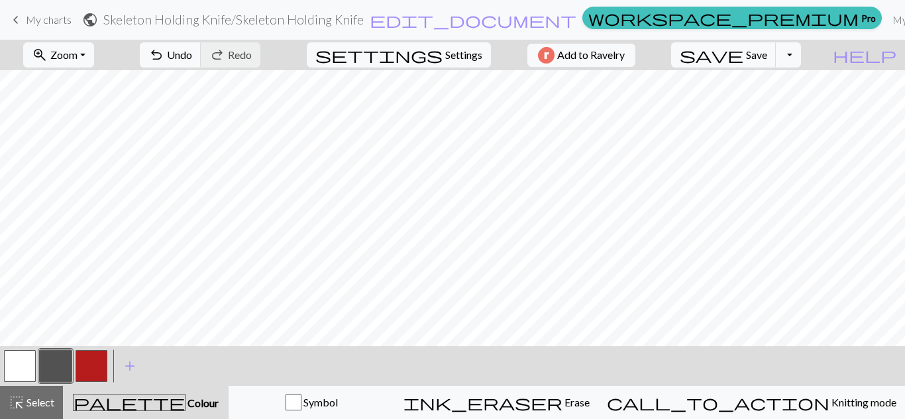
click at [28, 366] on button "button" at bounding box center [20, 366] width 32 height 32
click at [743, 48] on span "save" at bounding box center [712, 55] width 64 height 19
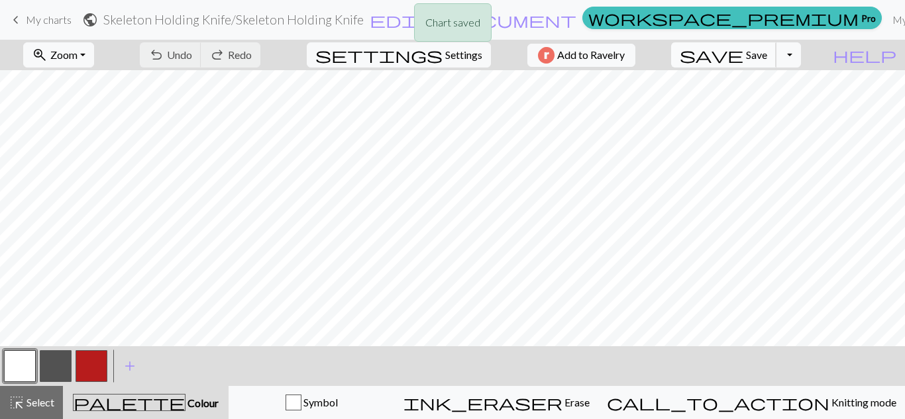
click at [763, 48] on div "Chart saved" at bounding box center [452, 26] width 905 height 52
click at [743, 48] on span "save" at bounding box center [712, 55] width 64 height 19
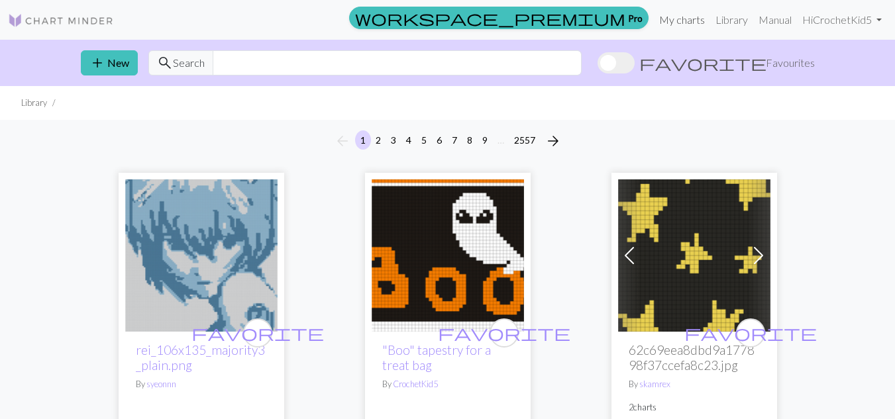
click at [688, 26] on link "My charts" at bounding box center [682, 20] width 56 height 26
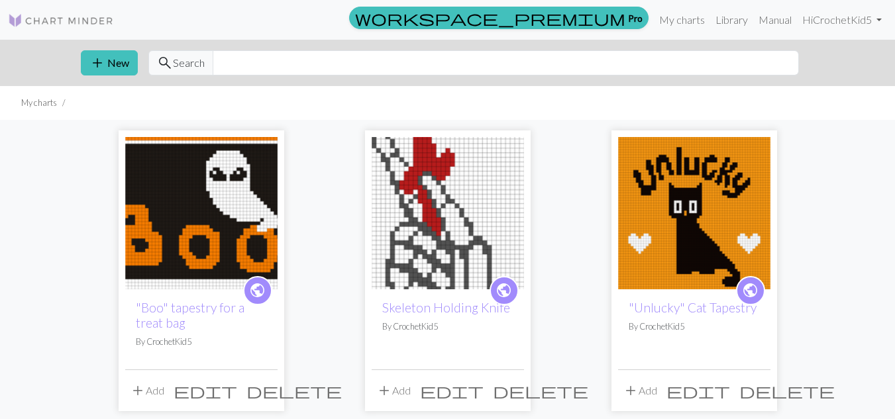
click at [506, 284] on span "public" at bounding box center [504, 290] width 17 height 21
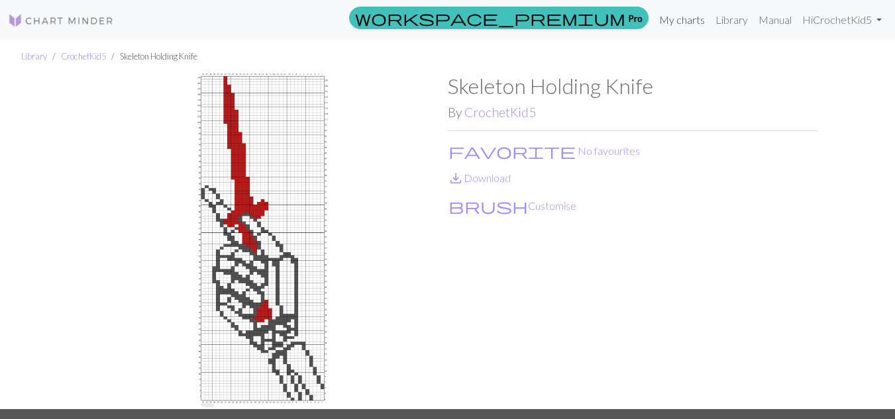
click at [689, 17] on link "My charts" at bounding box center [682, 20] width 56 height 26
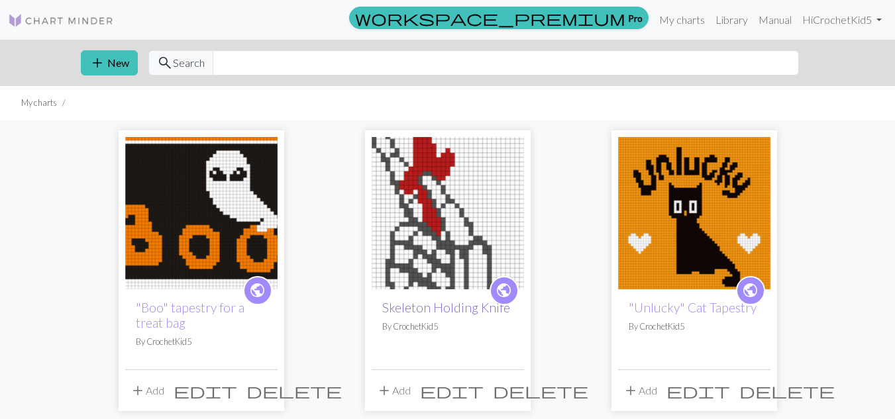
click at [461, 302] on link "Skeleton Holding Knife" at bounding box center [446, 307] width 128 height 15
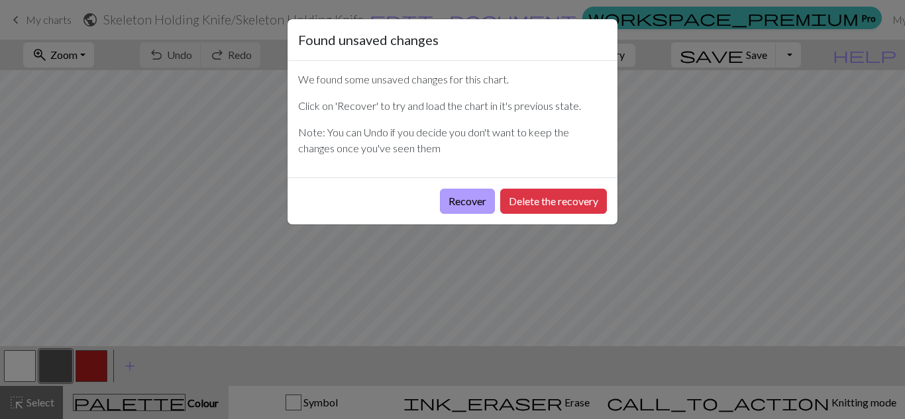
click at [467, 203] on button "Recover" at bounding box center [467, 201] width 55 height 25
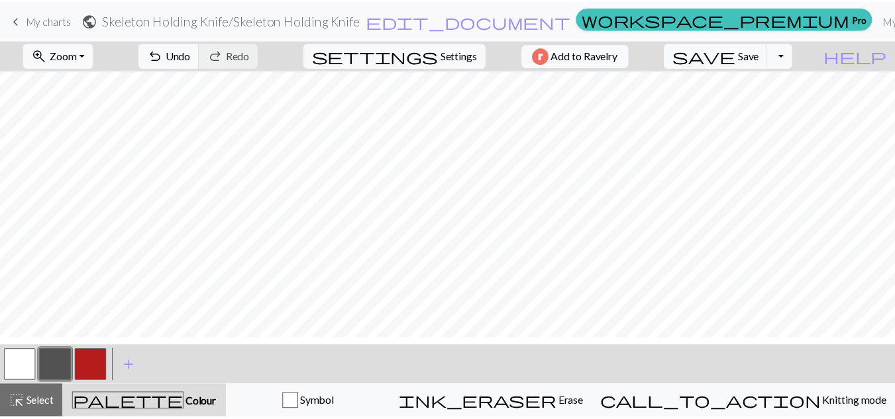
scroll to position [1022, 0]
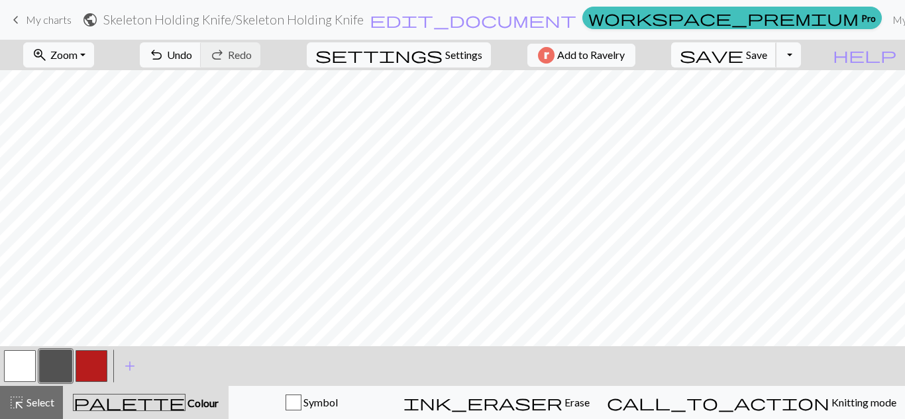
click at [767, 57] on span "Save" at bounding box center [756, 54] width 21 height 13
click at [784, 57] on div "Chart saved Chart saved" at bounding box center [452, 52] width 905 height 105
click at [767, 57] on span "Save" at bounding box center [756, 54] width 21 height 13
click at [737, 23] on div "Chart saved" at bounding box center [452, 26] width 905 height 52
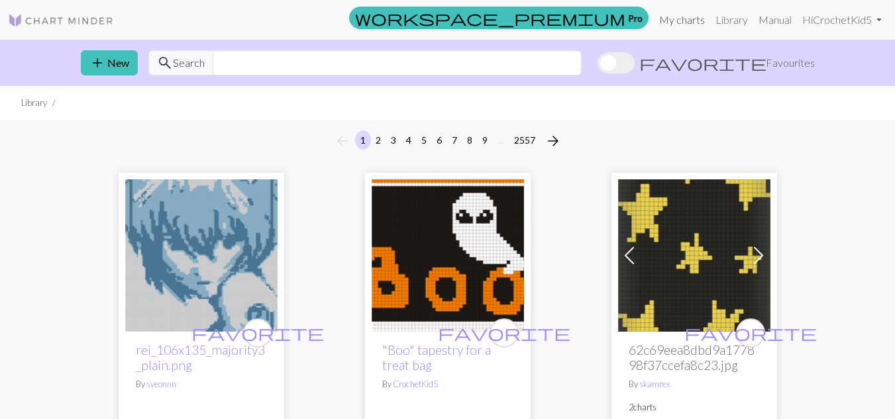
click at [682, 19] on link "My charts" at bounding box center [682, 20] width 56 height 26
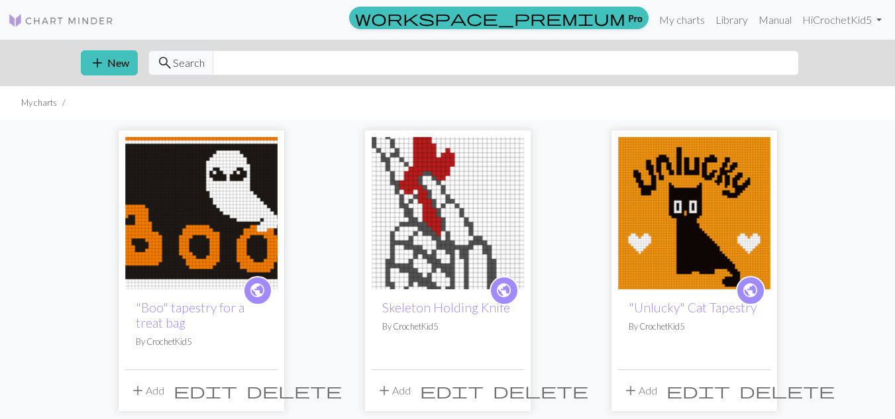
click at [511, 290] on span "public" at bounding box center [504, 290] width 17 height 21
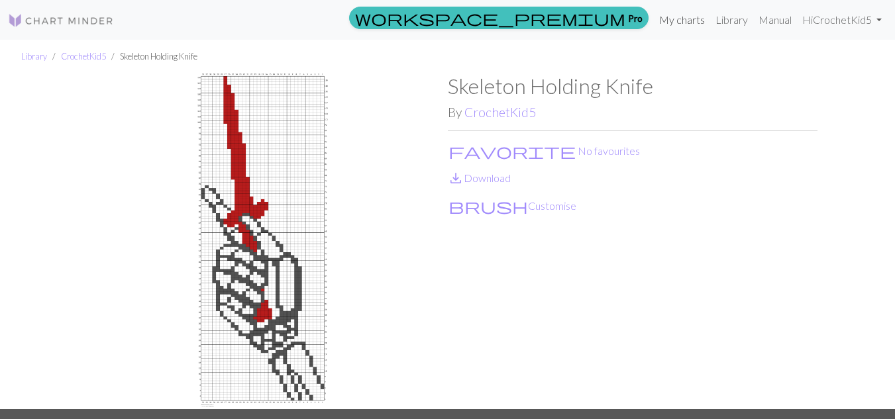
click at [680, 23] on link "My charts" at bounding box center [682, 20] width 56 height 26
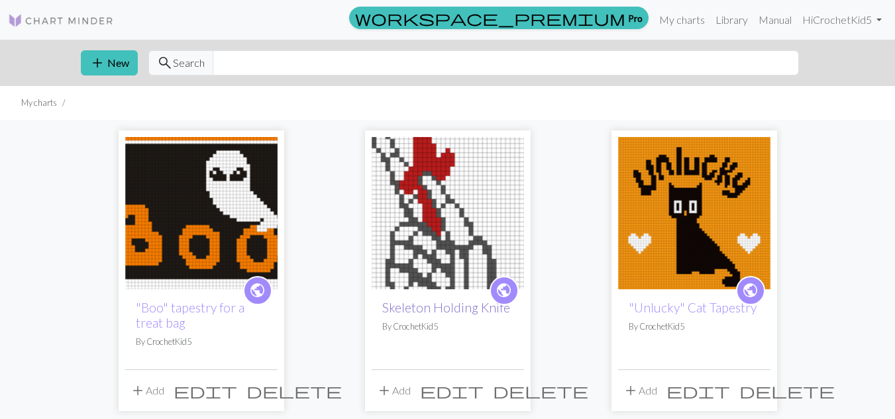
click at [484, 305] on link "Skeleton Holding Knife" at bounding box center [446, 307] width 128 height 15
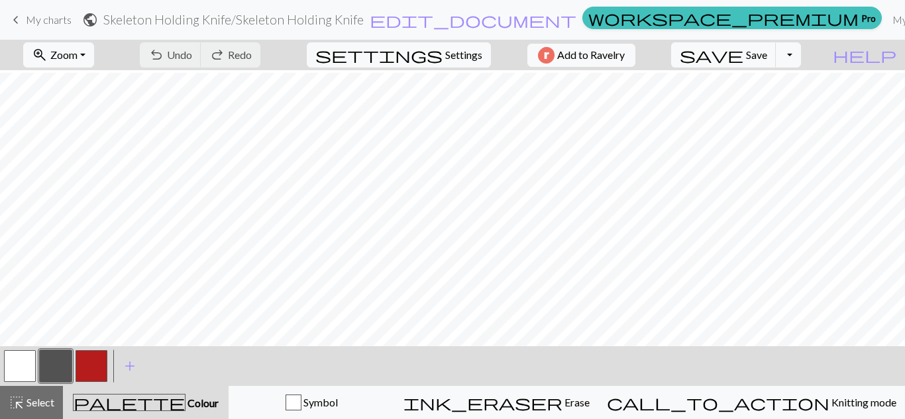
scroll to position [441, 0]
click at [16, 372] on button "button" at bounding box center [20, 366] width 32 height 32
click at [58, 370] on button "button" at bounding box center [56, 366] width 32 height 32
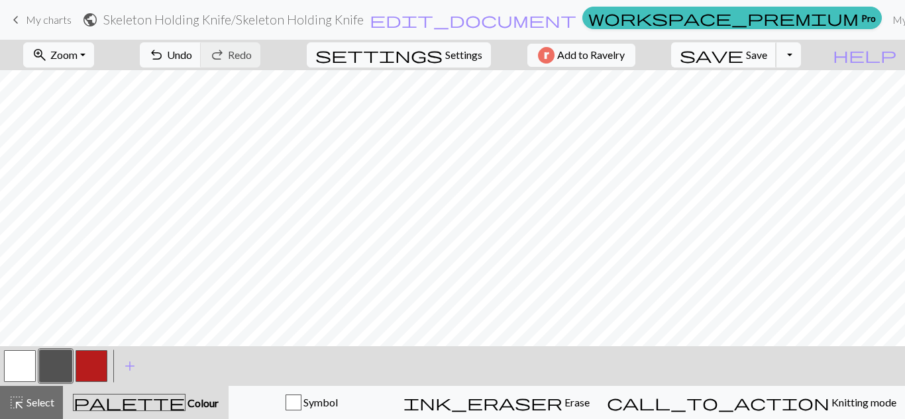
click at [743, 58] on span "save" at bounding box center [712, 55] width 64 height 19
click at [765, 58] on div "Chart saved Chart saved" at bounding box center [452, 52] width 905 height 105
click at [765, 58] on body "This website uses cookies to ensure you get the best experience on our website.…" at bounding box center [452, 209] width 905 height 419
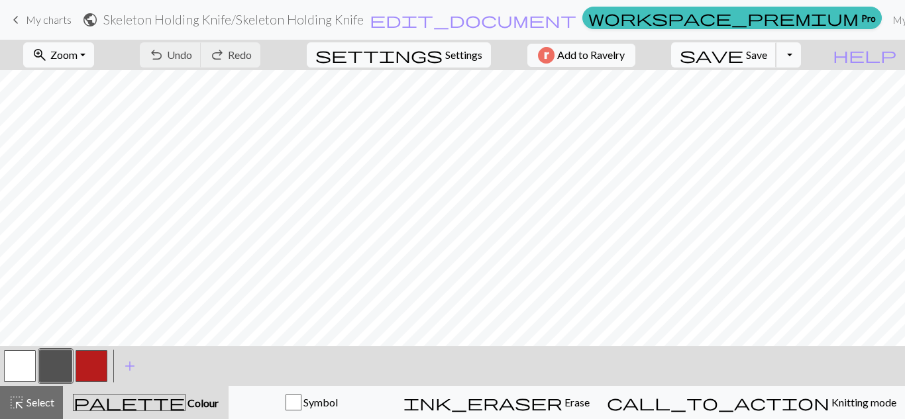
click at [743, 58] on span "save" at bounding box center [712, 55] width 64 height 19
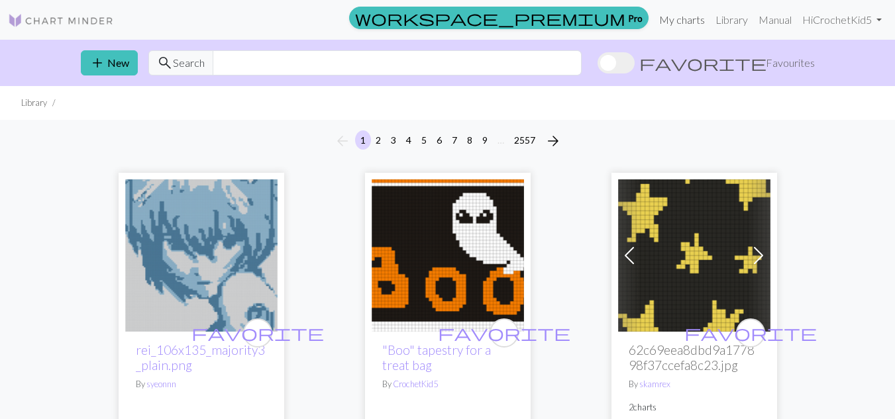
click at [673, 23] on link "My charts" at bounding box center [682, 20] width 56 height 26
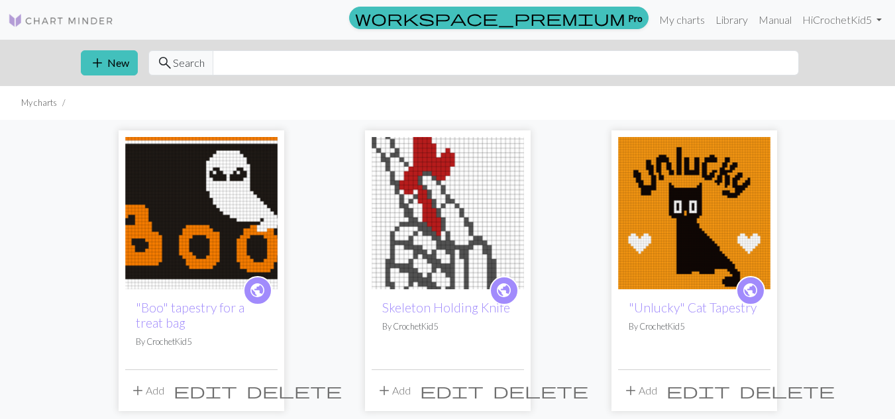
click at [505, 290] on span "public" at bounding box center [504, 290] width 17 height 21
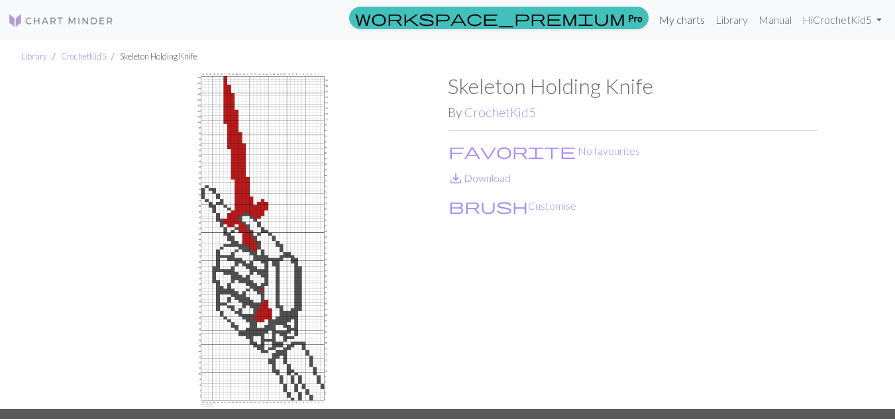
click at [681, 23] on link "My charts" at bounding box center [682, 20] width 56 height 26
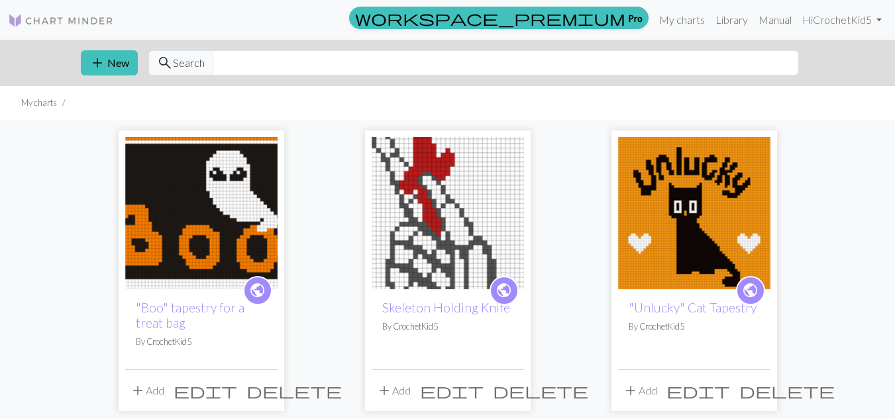
click at [465, 318] on div "public Skeleton Holding Knife By CrochetKid5" at bounding box center [448, 330] width 152 height 80
click at [461, 309] on link "Skeleton Holding Knife" at bounding box center [446, 307] width 128 height 15
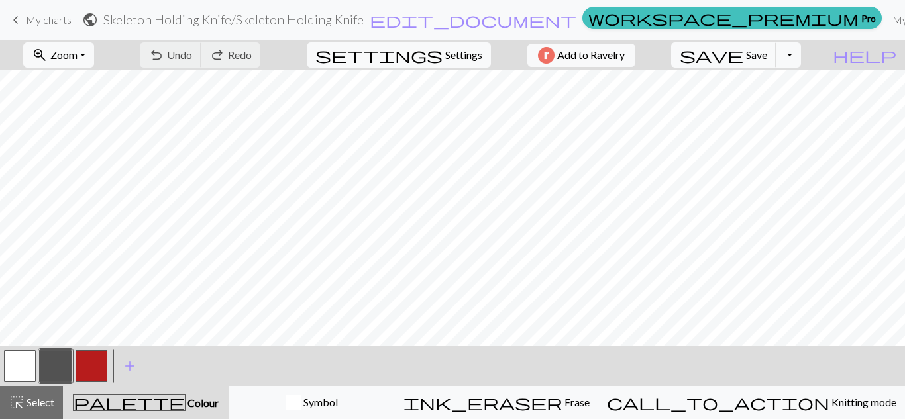
scroll to position [502, 0]
click at [17, 363] on button "button" at bounding box center [20, 366] width 32 height 32
click at [64, 362] on button "button" at bounding box center [56, 366] width 32 height 32
click at [17, 364] on button "button" at bounding box center [20, 366] width 32 height 32
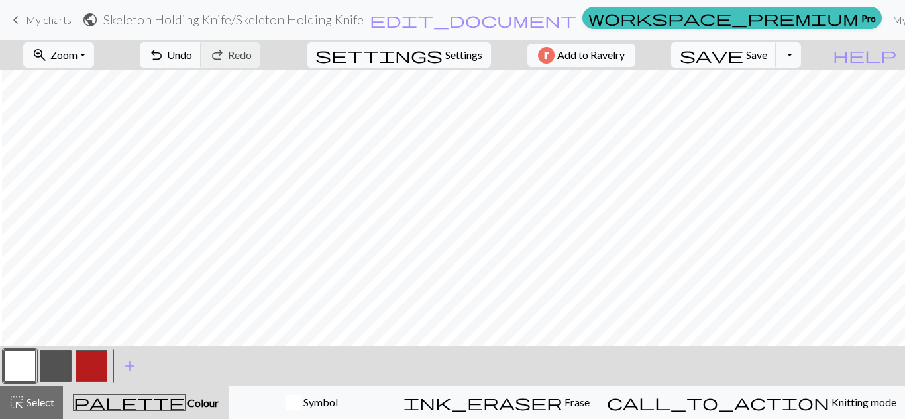
click at [776, 46] on button "save Save Save" at bounding box center [723, 54] width 105 height 25
click at [767, 55] on span "Save" at bounding box center [756, 54] width 21 height 13
click at [778, 55] on div "Chart saved Chart saved" at bounding box center [452, 52] width 905 height 105
click at [767, 55] on span "Save" at bounding box center [756, 54] width 21 height 13
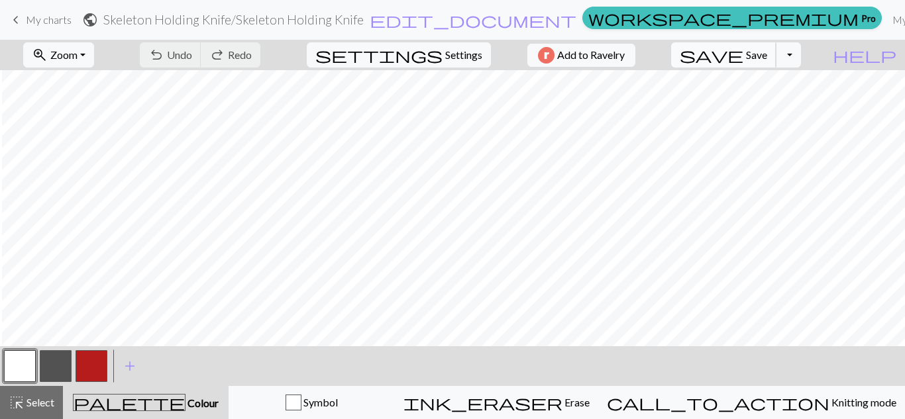
click at [767, 55] on span "Save" at bounding box center [756, 54] width 21 height 13
click at [778, 55] on div "Chart saved Chart saved" at bounding box center [452, 52] width 905 height 105
click at [738, 19] on div "Chart saved Chart saved" at bounding box center [452, 52] width 905 height 105
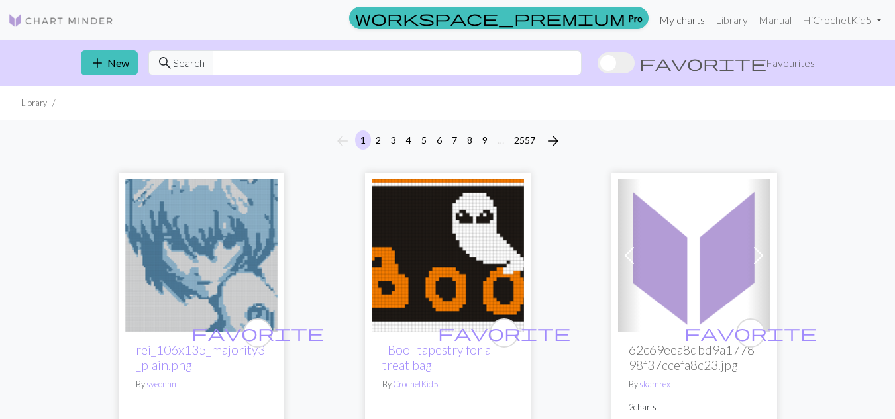
click at [685, 23] on link "My charts" at bounding box center [682, 20] width 56 height 26
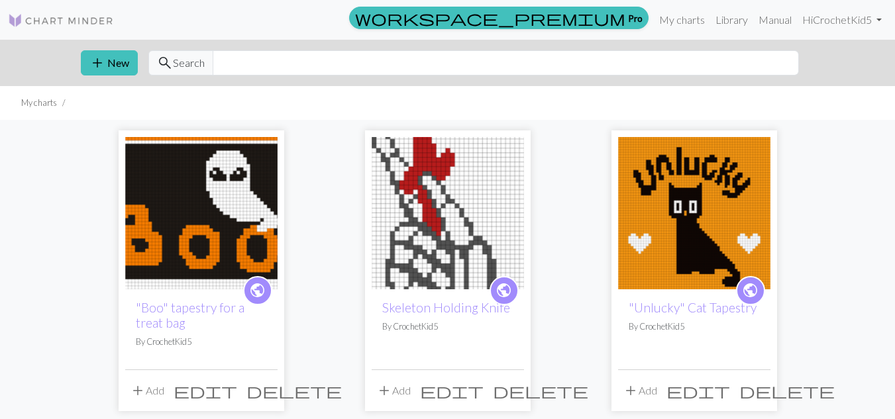
click at [501, 288] on span "public" at bounding box center [504, 290] width 17 height 21
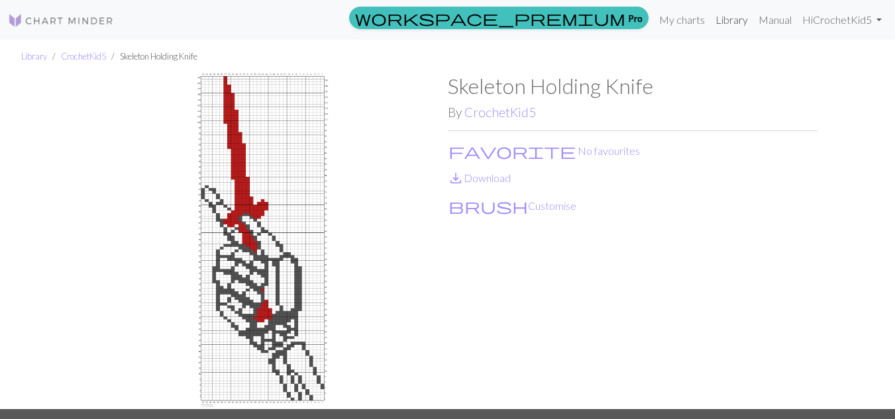
click at [727, 19] on link "Library" at bounding box center [731, 20] width 43 height 26
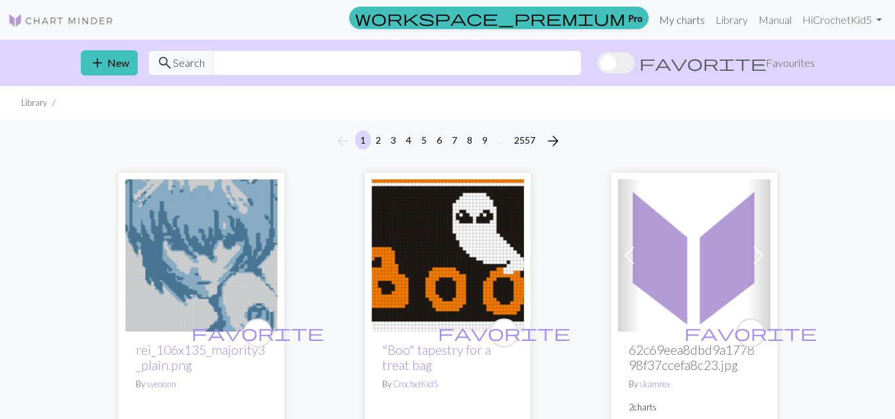
click at [673, 17] on link "My charts" at bounding box center [682, 20] width 56 height 26
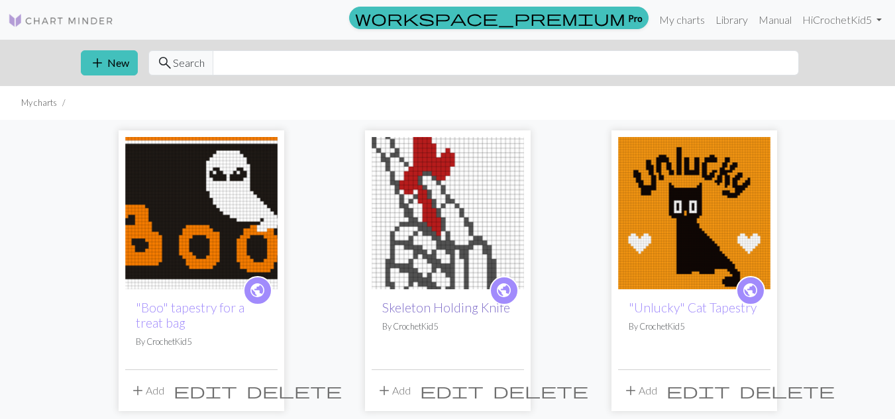
click at [481, 309] on link "Skeleton Holding Knife" at bounding box center [446, 307] width 128 height 15
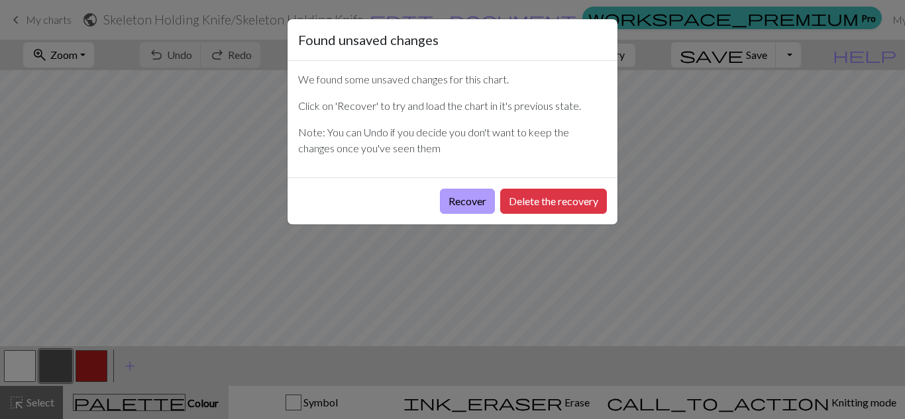
click at [463, 197] on button "Recover" at bounding box center [467, 201] width 55 height 25
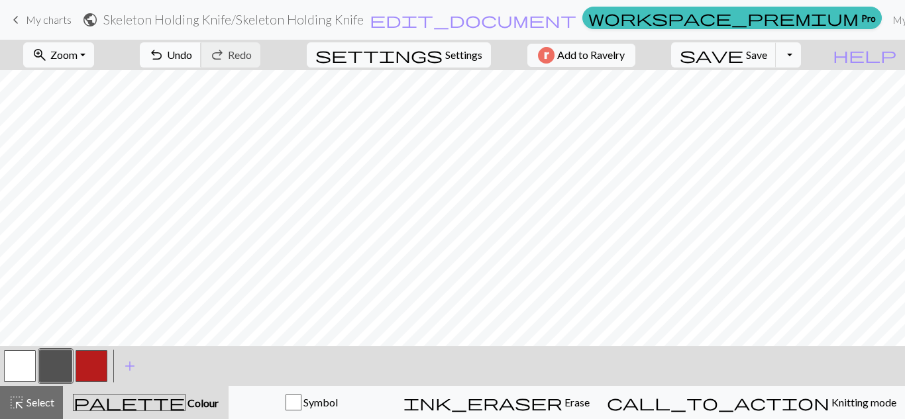
click at [201, 54] on button "undo Undo Undo" at bounding box center [171, 54] width 62 height 25
click at [27, 364] on button "button" at bounding box center [20, 366] width 32 height 32
click at [771, 56] on button "save Save Save" at bounding box center [723, 54] width 105 height 25
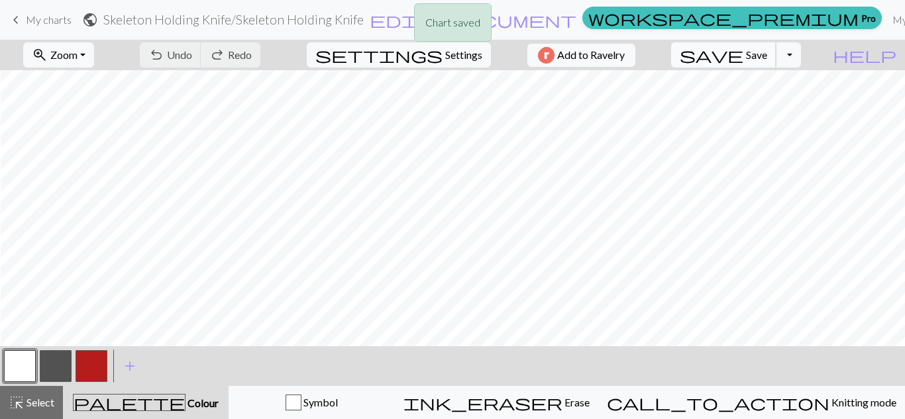
click at [771, 56] on button "save Save Save" at bounding box center [723, 54] width 105 height 25
click at [771, 56] on div "Chart saved Chart saved" at bounding box center [452, 52] width 905 height 105
click at [728, 21] on div "Chart saved" at bounding box center [452, 26] width 905 height 52
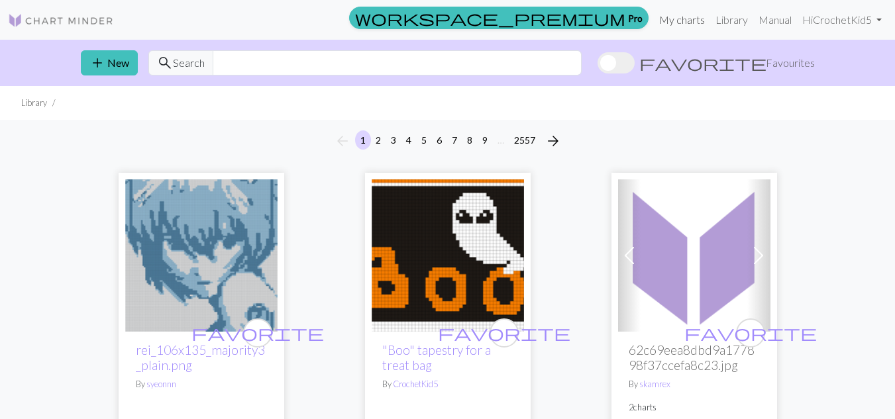
click at [683, 17] on link "My charts" at bounding box center [682, 20] width 56 height 26
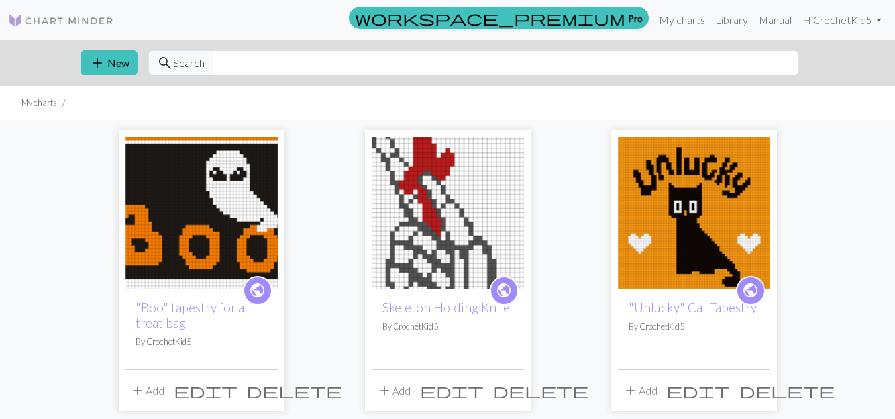
click at [509, 288] on span "public" at bounding box center [504, 290] width 17 height 21
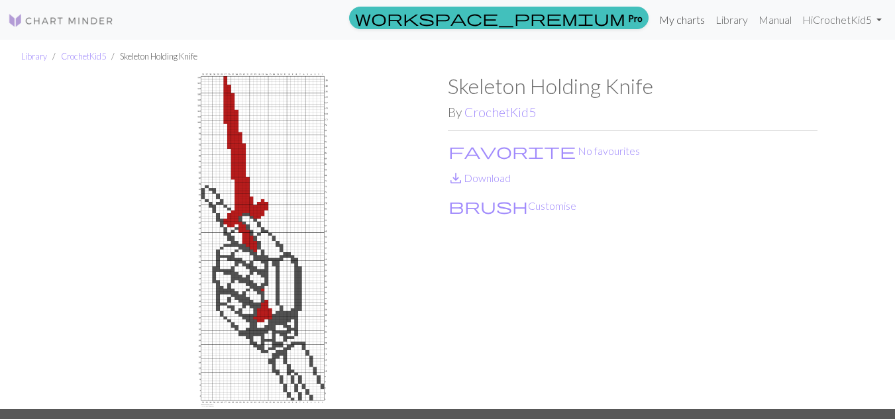
click at [684, 25] on link "My charts" at bounding box center [682, 20] width 56 height 26
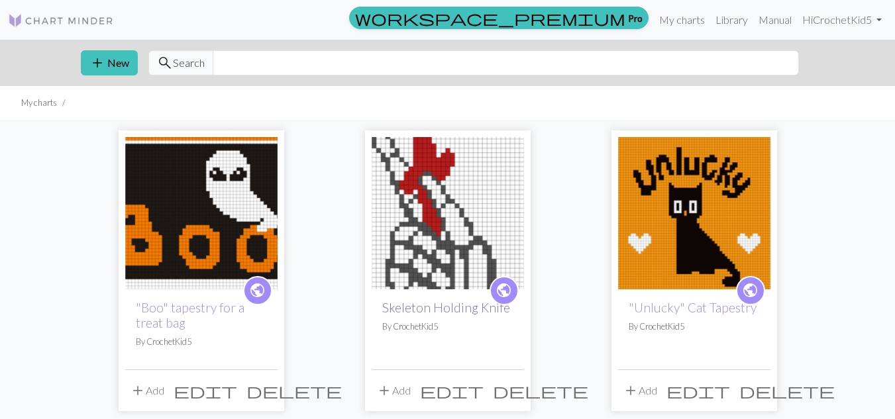
click at [462, 301] on link "Skeleton Holding Knife" at bounding box center [446, 307] width 128 height 15
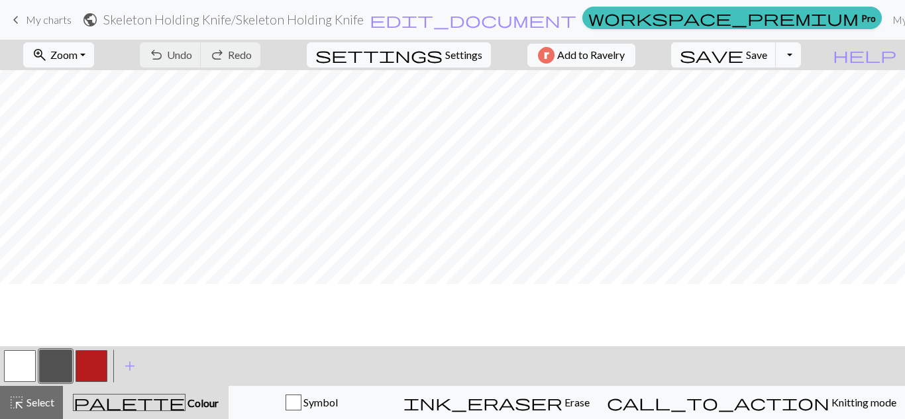
scroll to position [409, 0]
click at [743, 54] on span "save" at bounding box center [712, 55] width 64 height 19
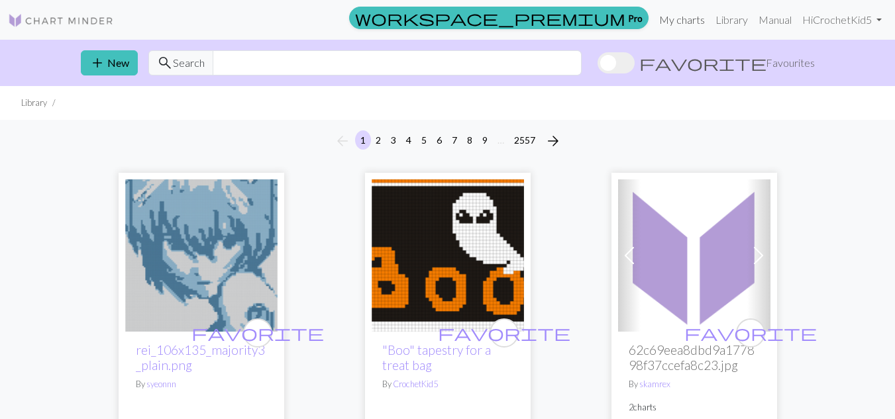
click at [664, 16] on link "My charts" at bounding box center [682, 20] width 56 height 26
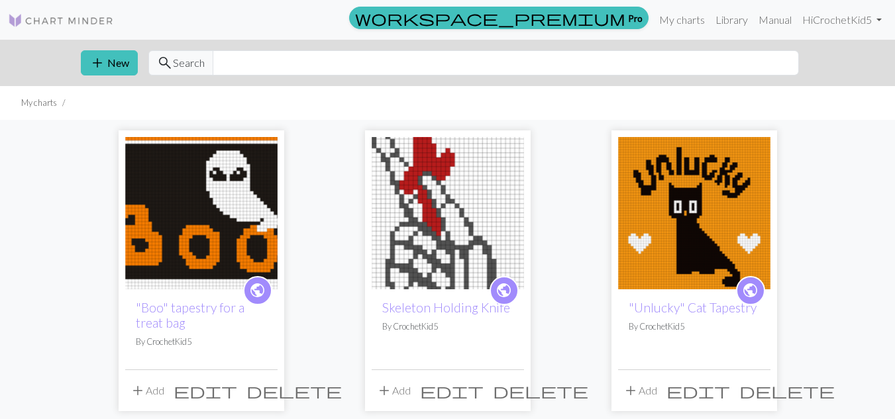
click at [503, 290] on span "public" at bounding box center [504, 290] width 17 height 21
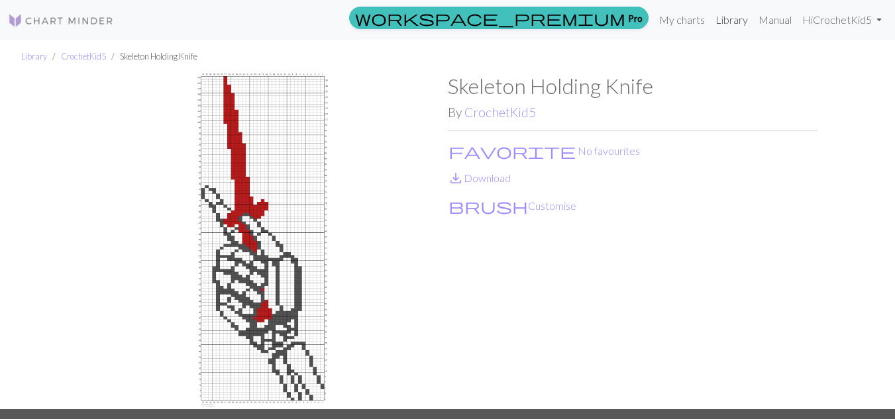
click at [725, 16] on link "Library" at bounding box center [731, 20] width 43 height 26
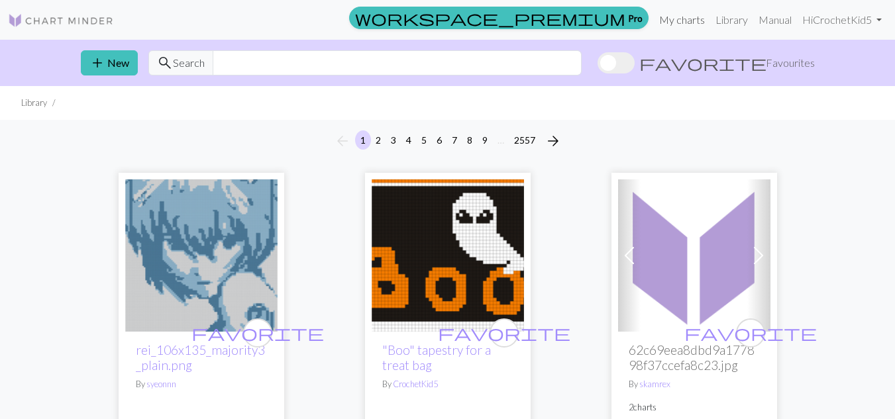
click at [670, 18] on link "My charts" at bounding box center [682, 20] width 56 height 26
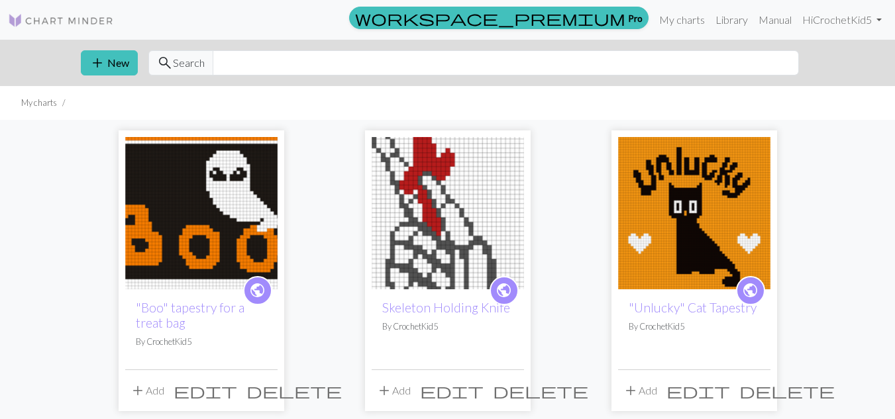
click at [509, 288] on span "public" at bounding box center [504, 290] width 17 height 21
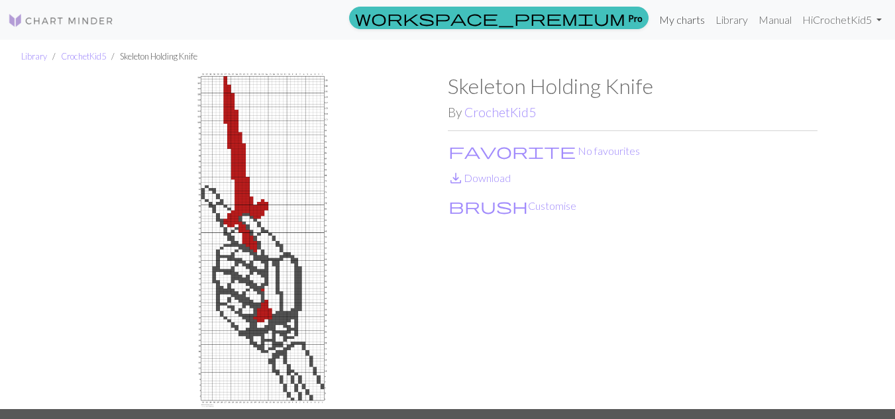
click at [678, 23] on link "My charts" at bounding box center [682, 20] width 56 height 26
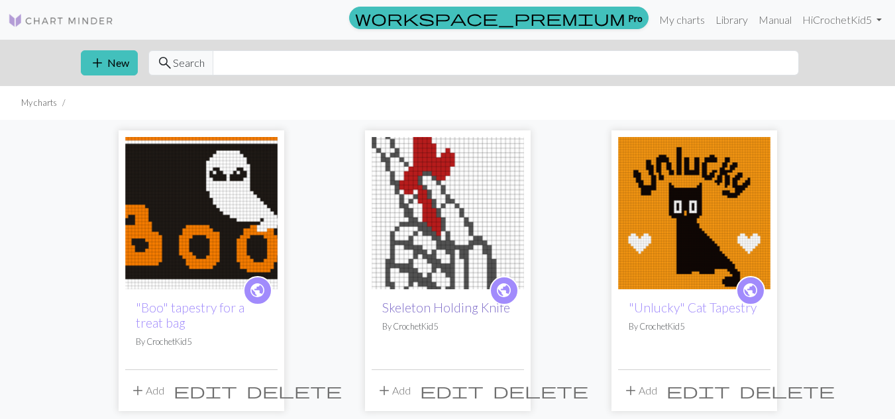
click at [460, 308] on link "Skeleton Holding Knife" at bounding box center [446, 307] width 128 height 15
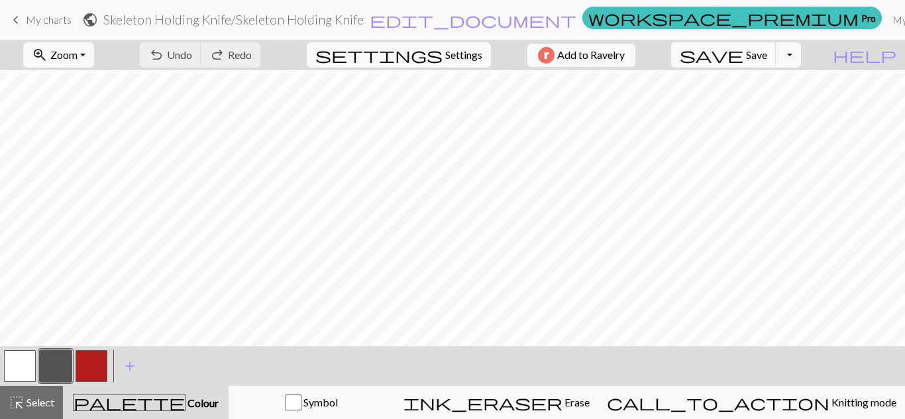
scroll to position [435, 0]
